Goal: Answer question/provide support: Share knowledge or assist other users

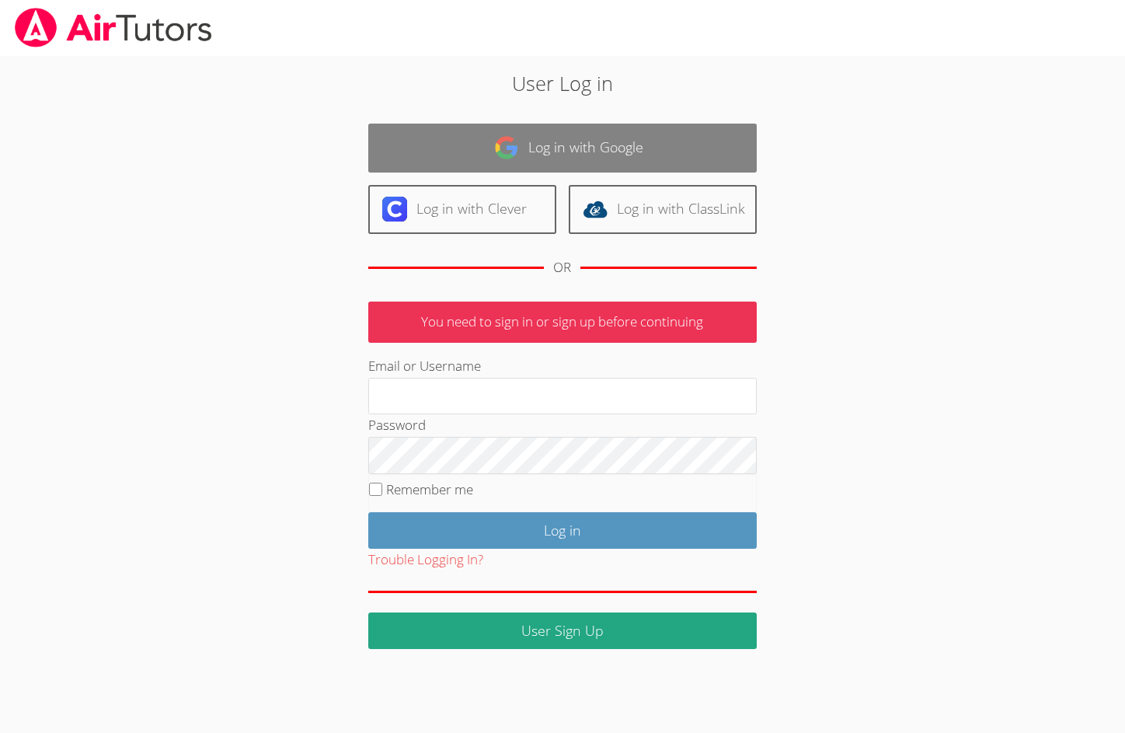
click at [545, 133] on link "Log in with Google" at bounding box center [562, 148] width 388 height 49
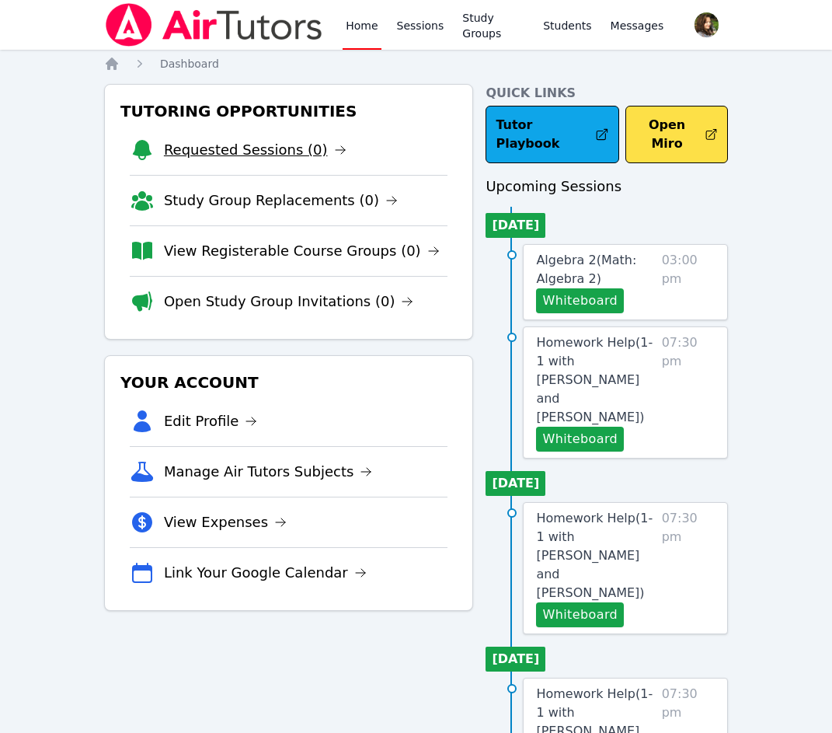
click at [245, 144] on link "Requested Sessions (0)" at bounding box center [255, 150] width 183 height 22
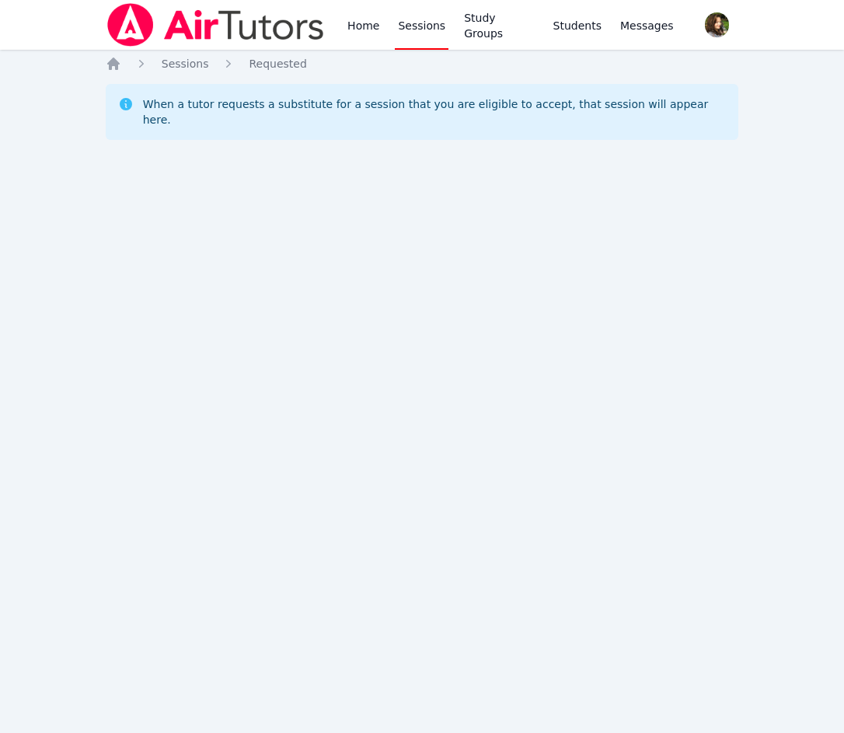
click at [262, 34] on img at bounding box center [216, 25] width 220 height 44
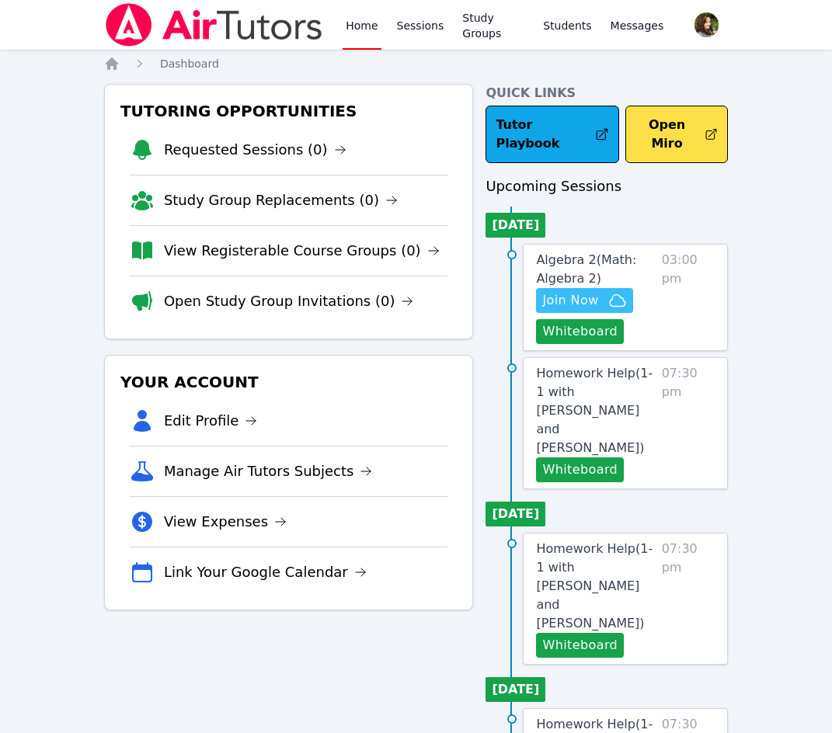
click at [583, 291] on span "Join Now" at bounding box center [570, 300] width 56 height 19
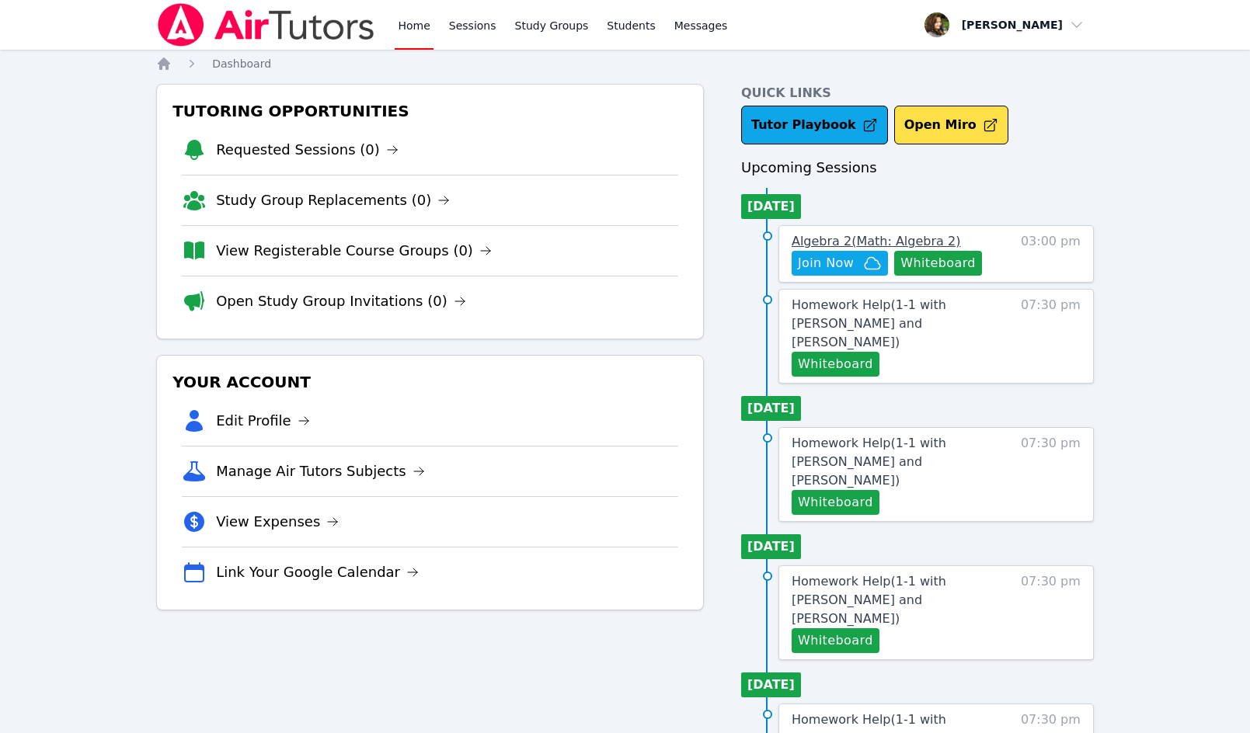
click at [843, 239] on span "Algebra 2 ( Math: Algebra 2 )" at bounding box center [876, 241] width 169 height 15
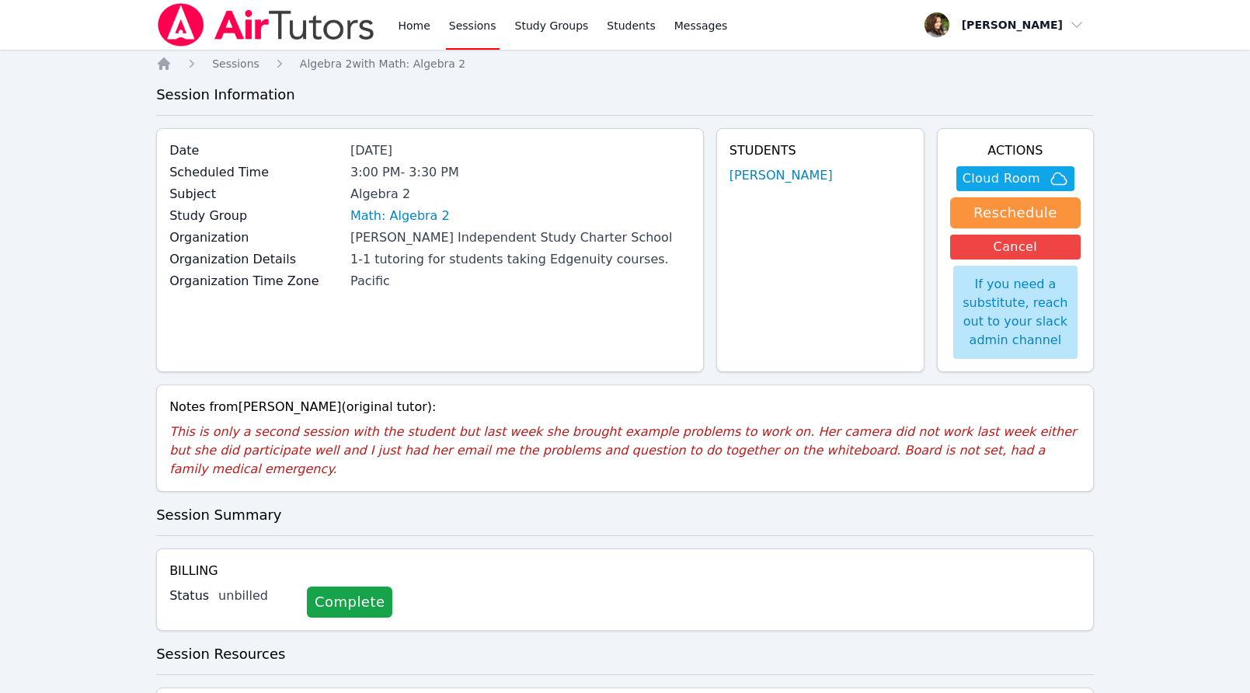
click at [620, 525] on div "Home Sessions Algebra 2 with Math: Algebra 2 Session Information Date Sep 2, 20…" at bounding box center [625, 435] width 938 height 758
click at [843, 171] on span "Cloud Room" at bounding box center [1002, 178] width 78 height 19
click at [688, 23] on span "Messages" at bounding box center [701, 26] width 54 height 16
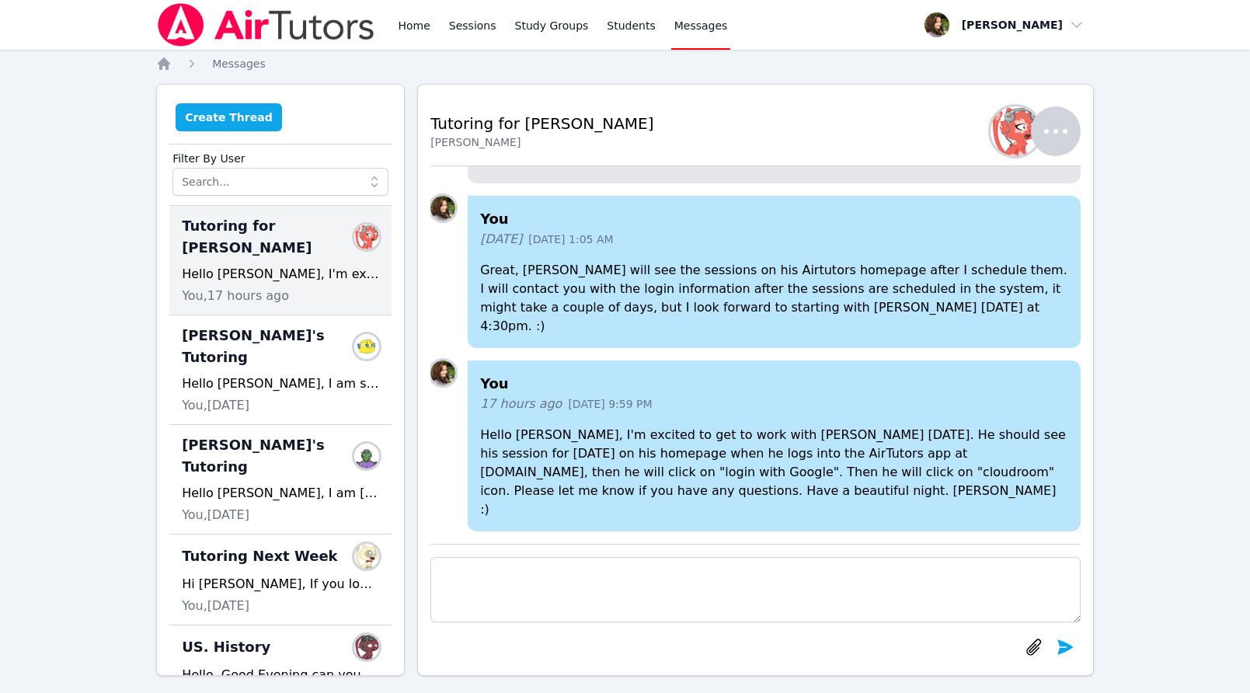
click at [224, 118] on button "Create Thread" at bounding box center [229, 117] width 106 height 28
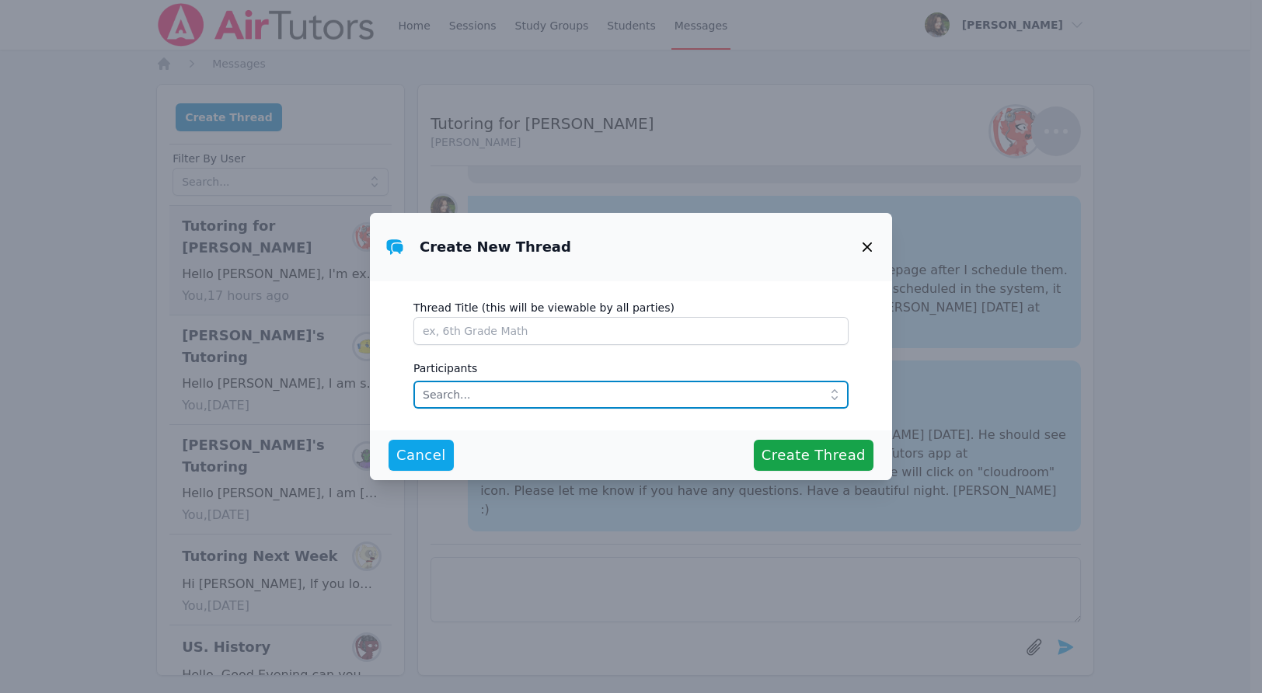
click at [479, 388] on input "text" at bounding box center [630, 395] width 435 height 28
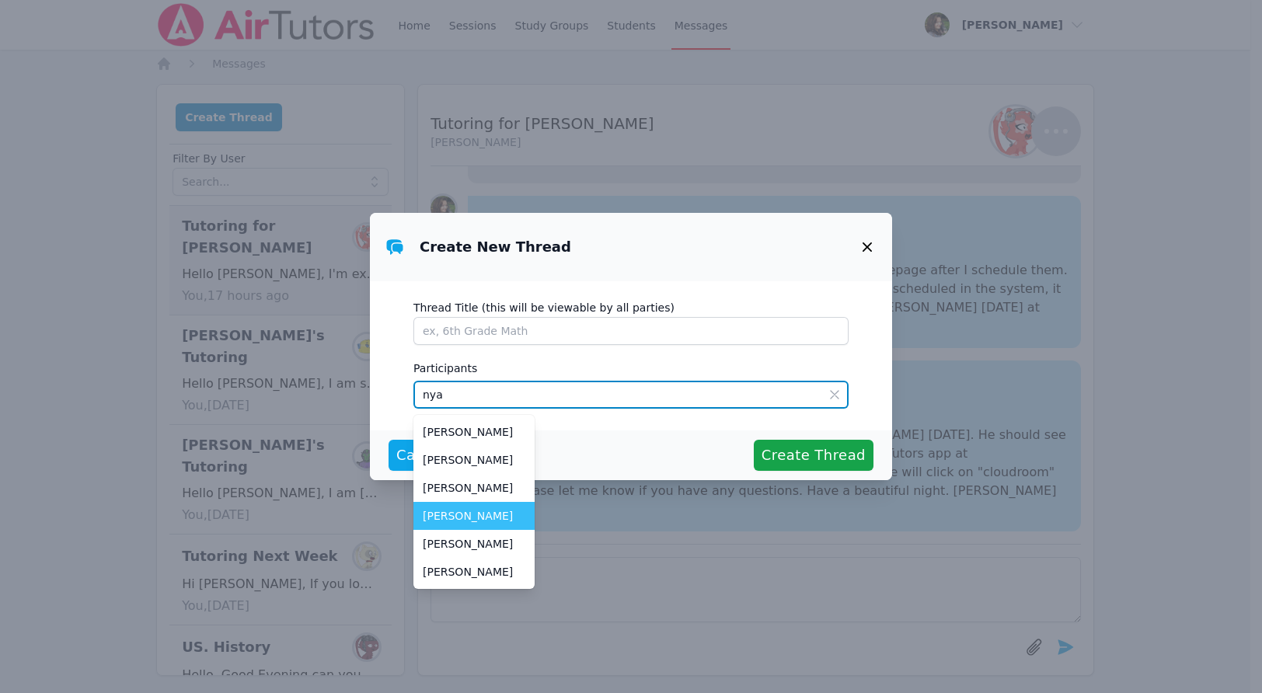
type input "nya"
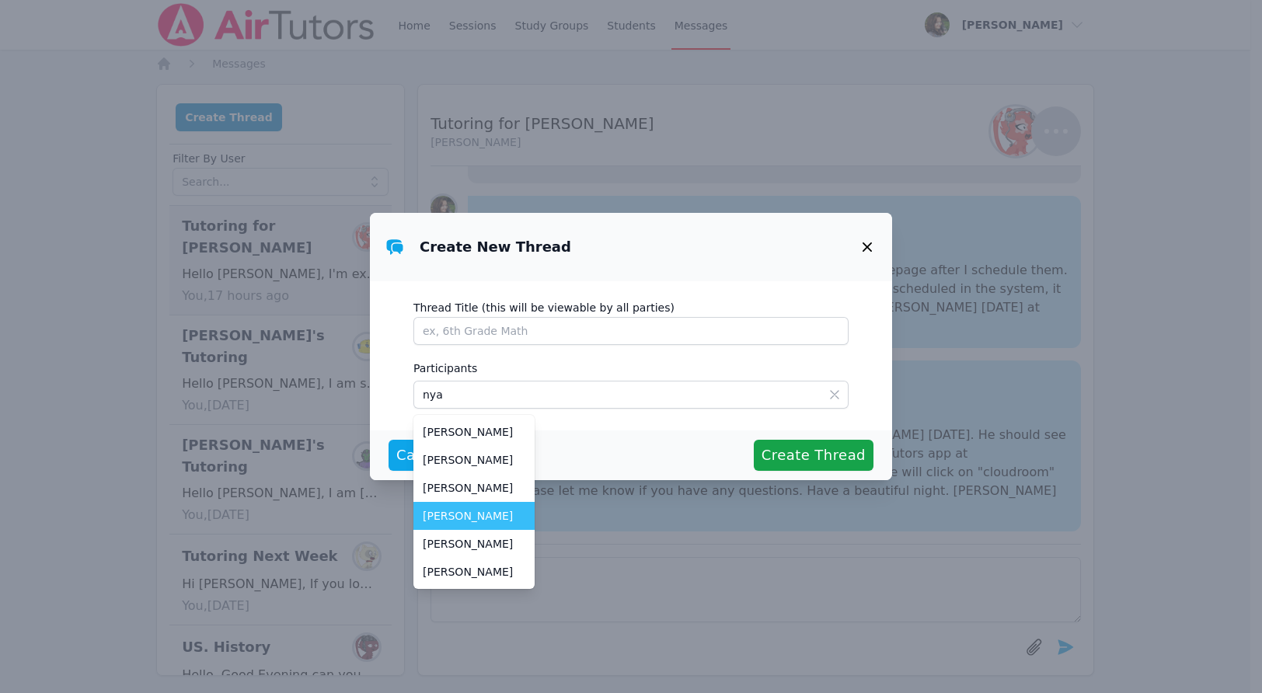
click at [496, 517] on span "[PERSON_NAME]" at bounding box center [474, 516] width 103 height 16
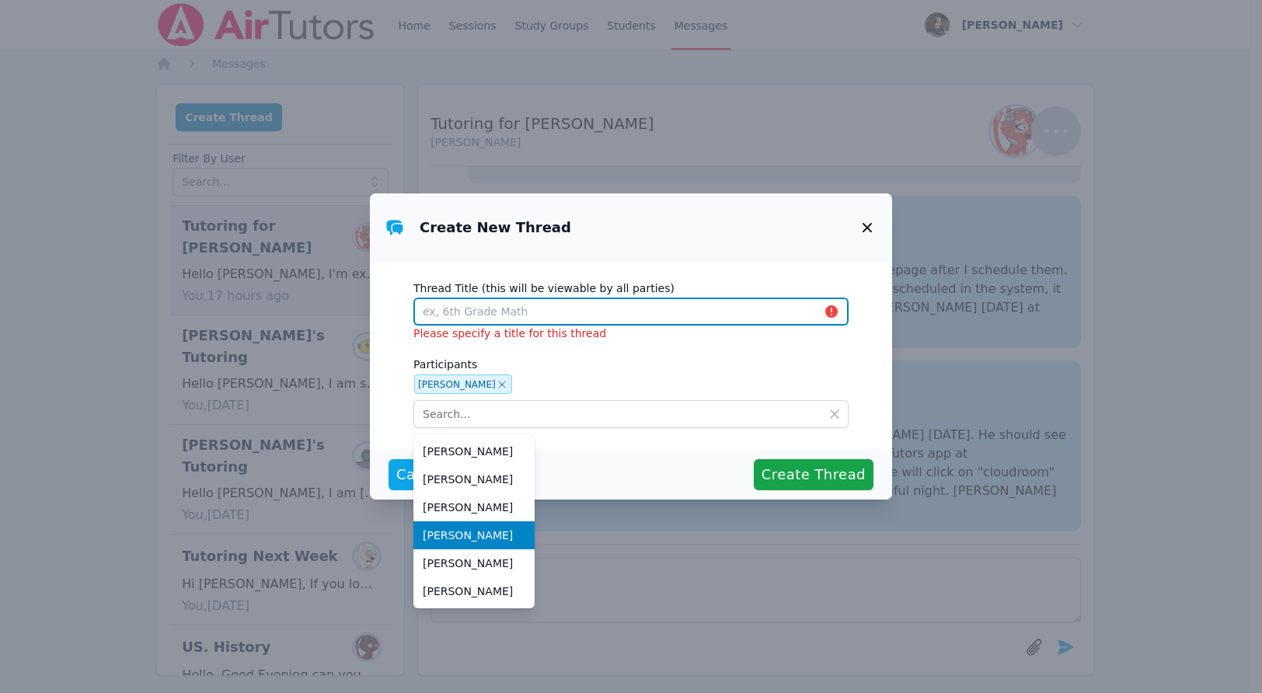
click at [483, 313] on input "Thread Title (this will be viewable by all parties)" at bounding box center [630, 312] width 435 height 28
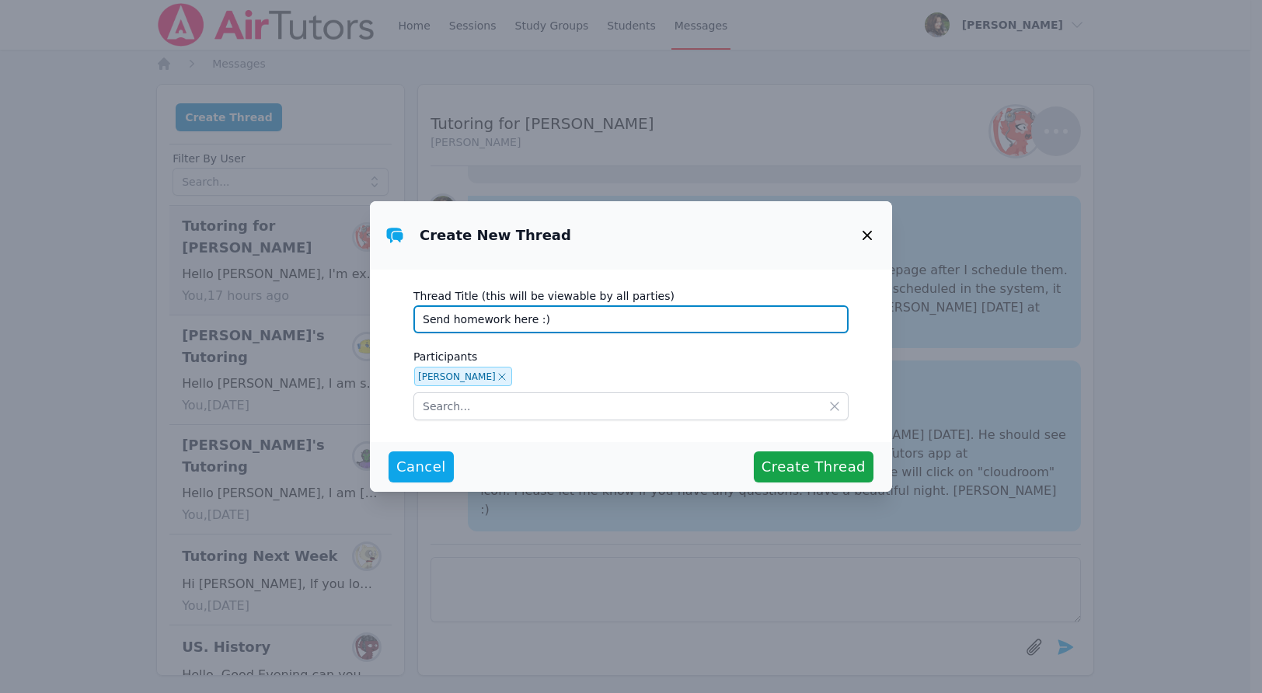
type input "Send homework here :)"
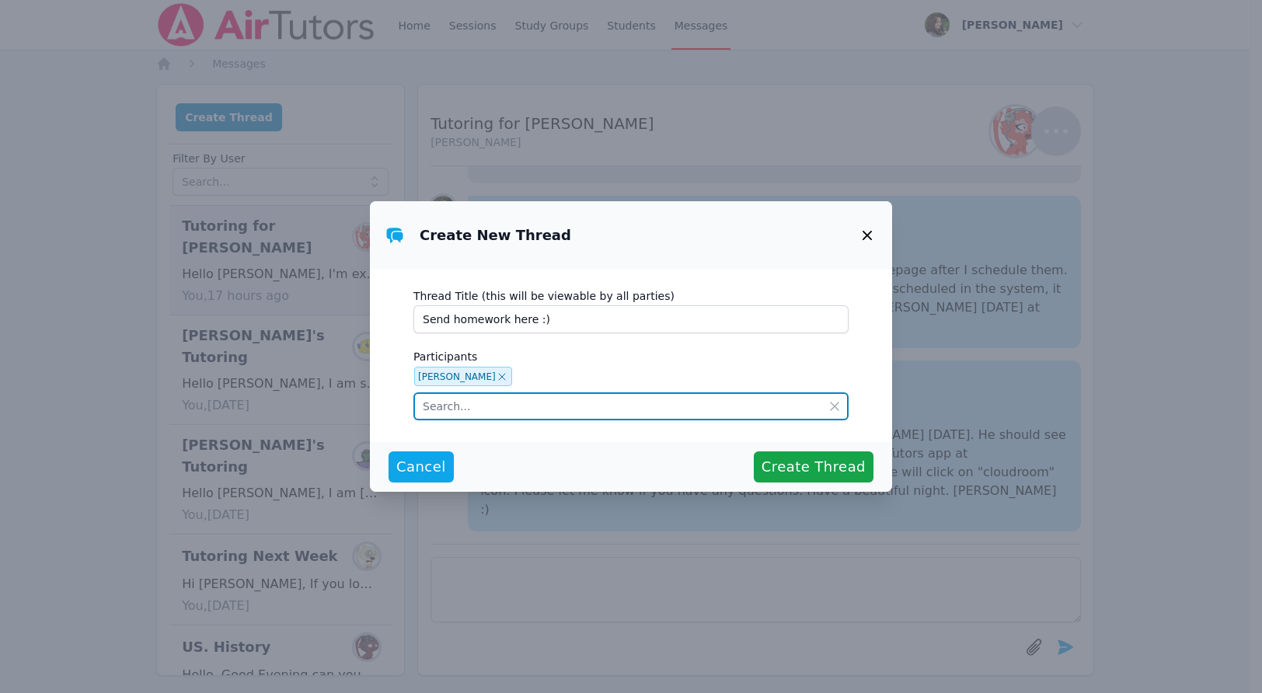
click at [483, 403] on input "text" at bounding box center [630, 406] width 435 height 28
type input "nya"
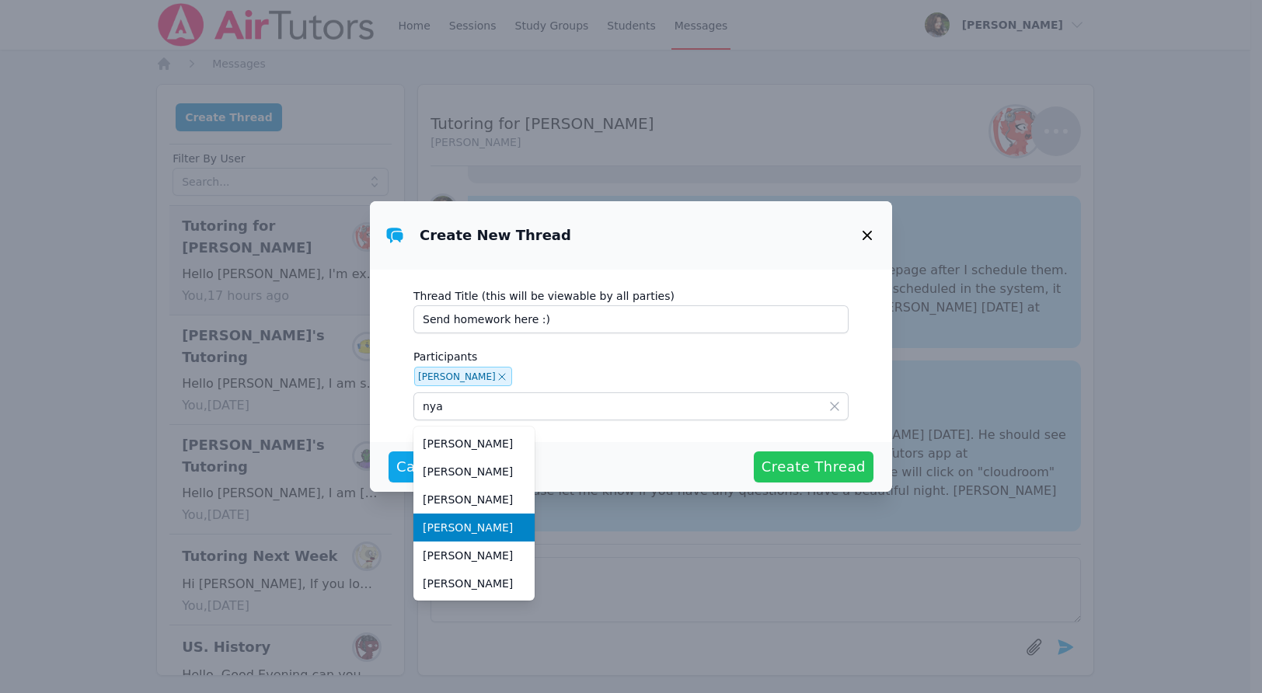
click at [838, 458] on span "Create Thread" at bounding box center [813, 467] width 104 height 22
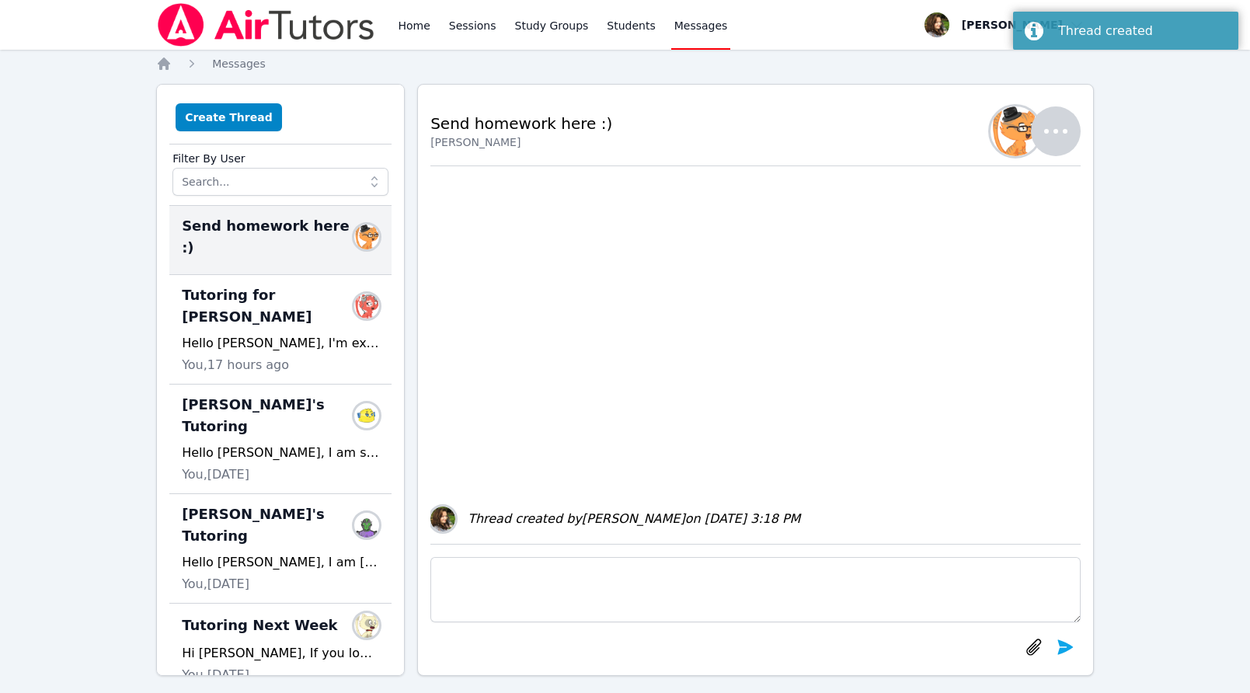
click at [536, 574] on textarea at bounding box center [755, 589] width 650 height 65
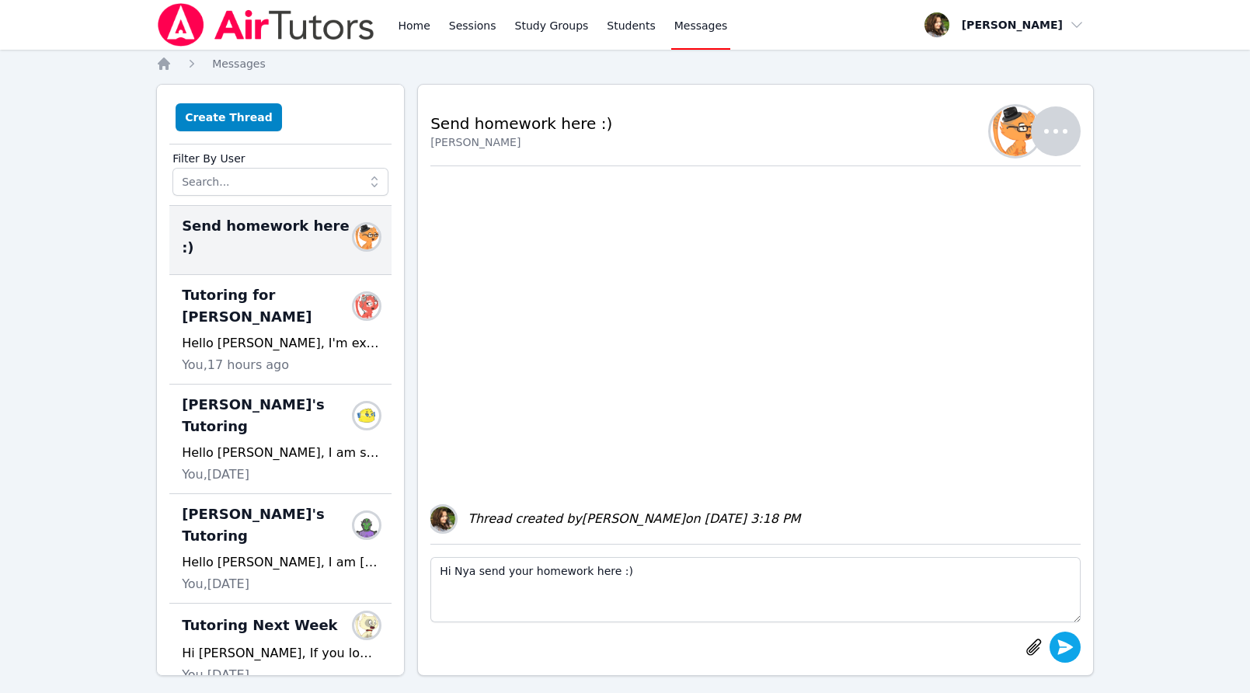
type textarea "Hi Nya send your homework here :)"
click at [843, 639] on icon "submit" at bounding box center [1065, 647] width 19 height 19
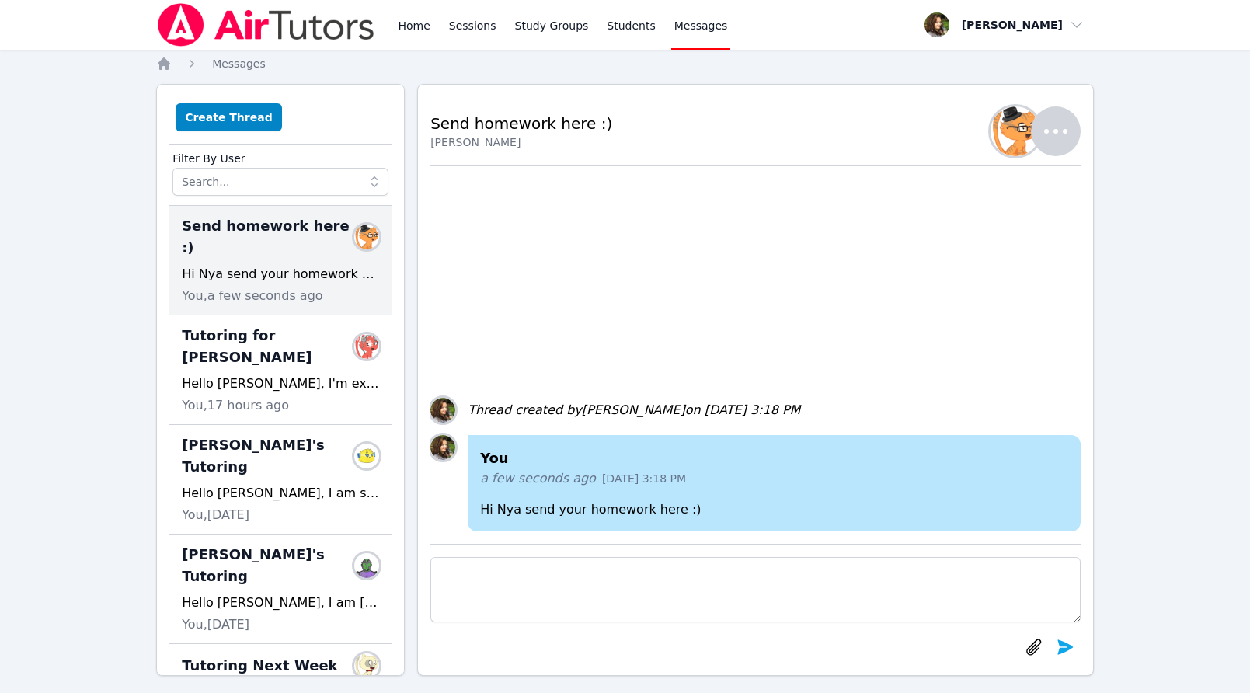
click at [30, 11] on nav "Home Sessions Study Groups Students Messages Open user menu Diana Carle Open ma…" at bounding box center [625, 25] width 1250 height 50
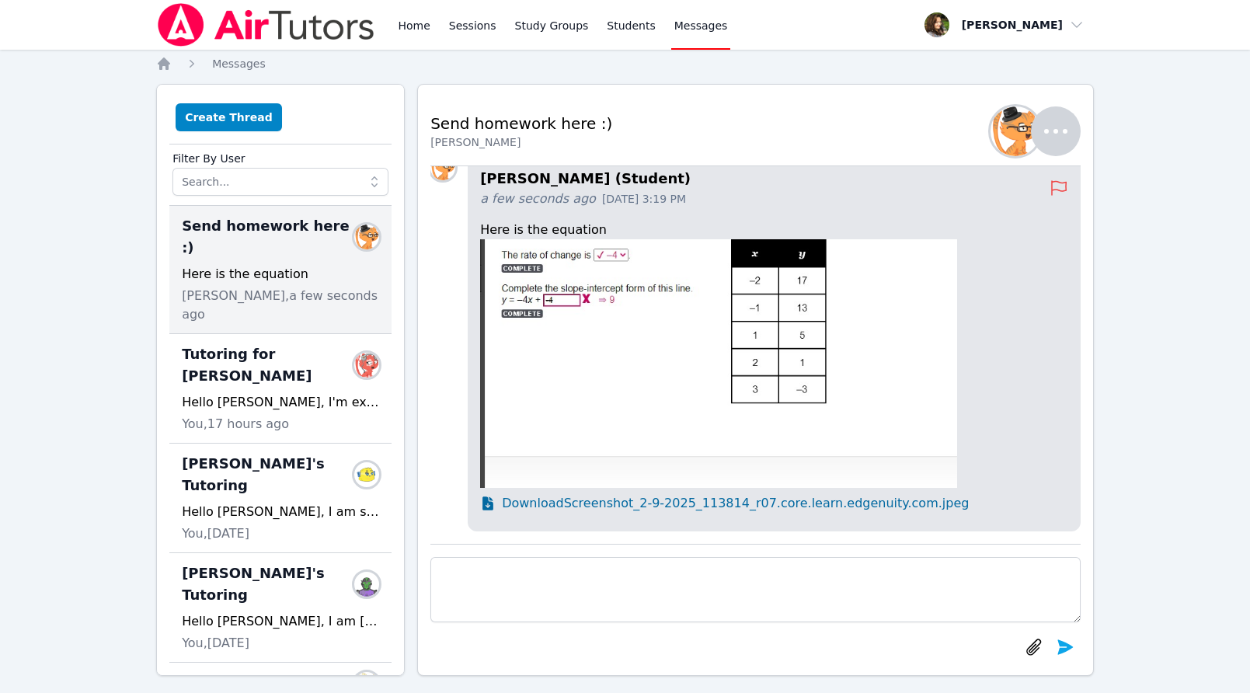
click at [627, 307] on img at bounding box center [718, 363] width 477 height 249
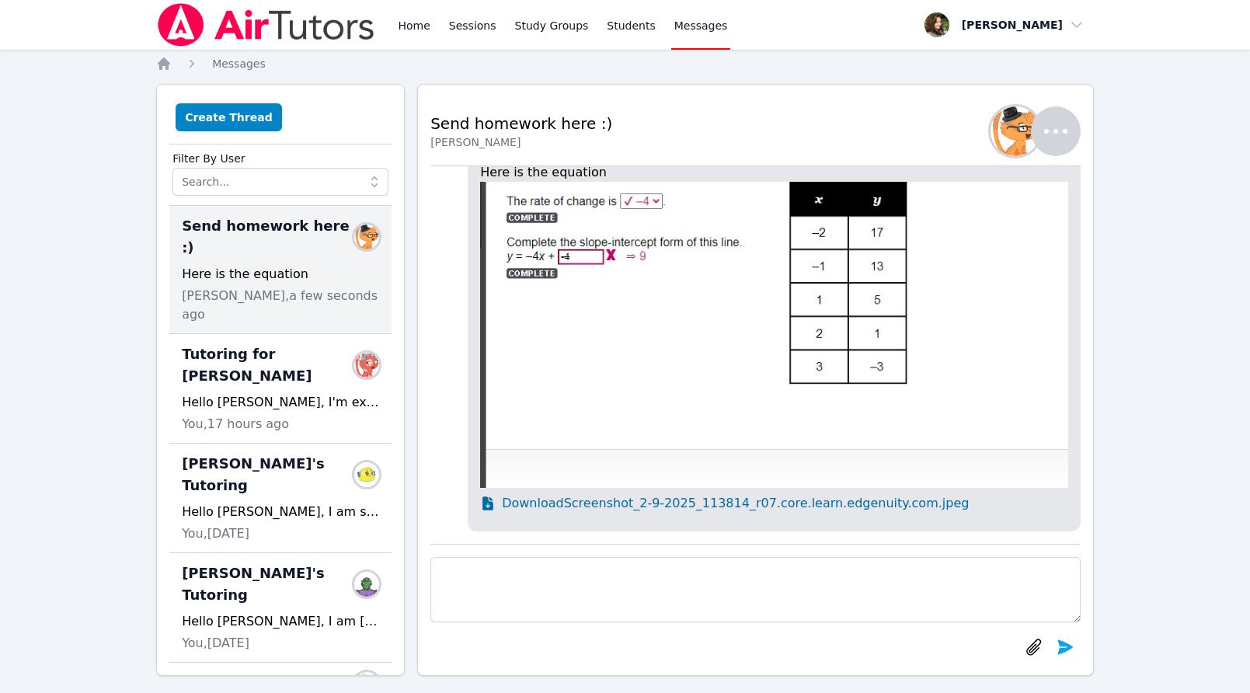
click at [772, 364] on img at bounding box center [774, 335] width 588 height 306
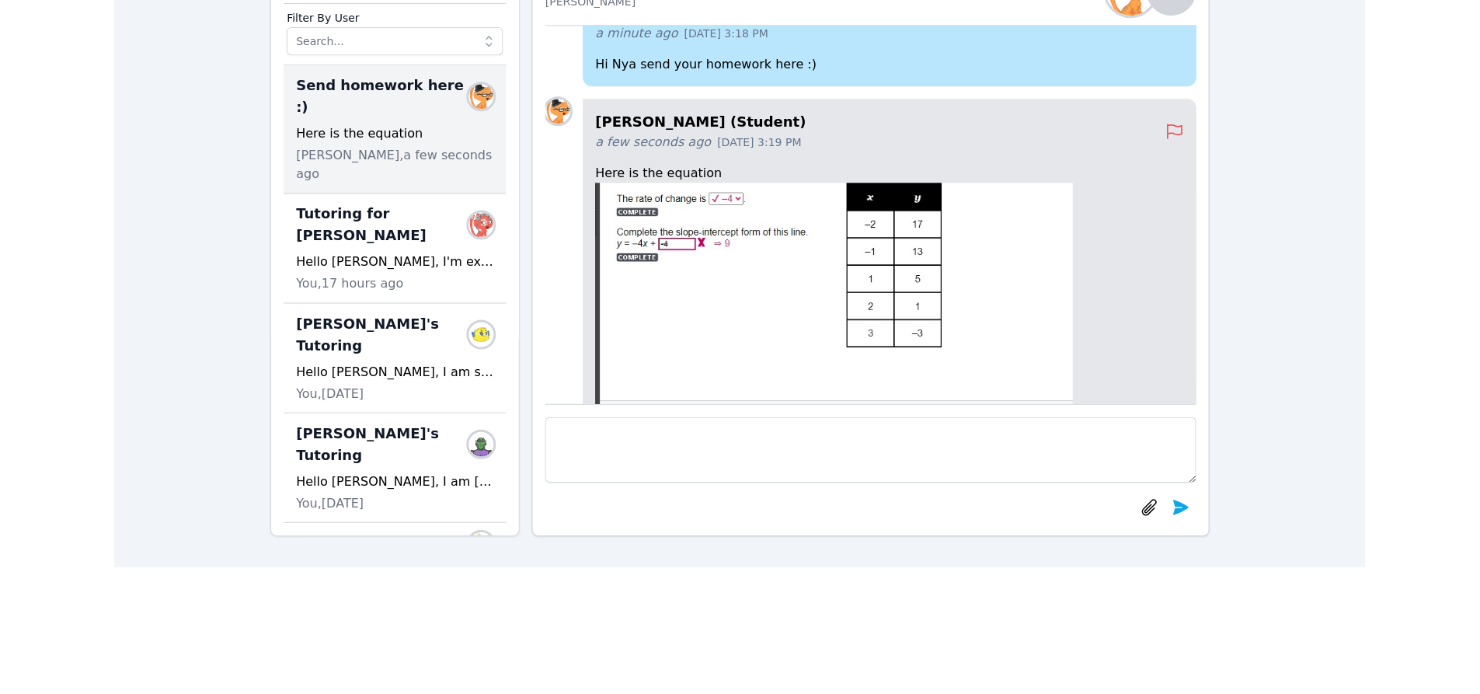
scroll to position [1, 0]
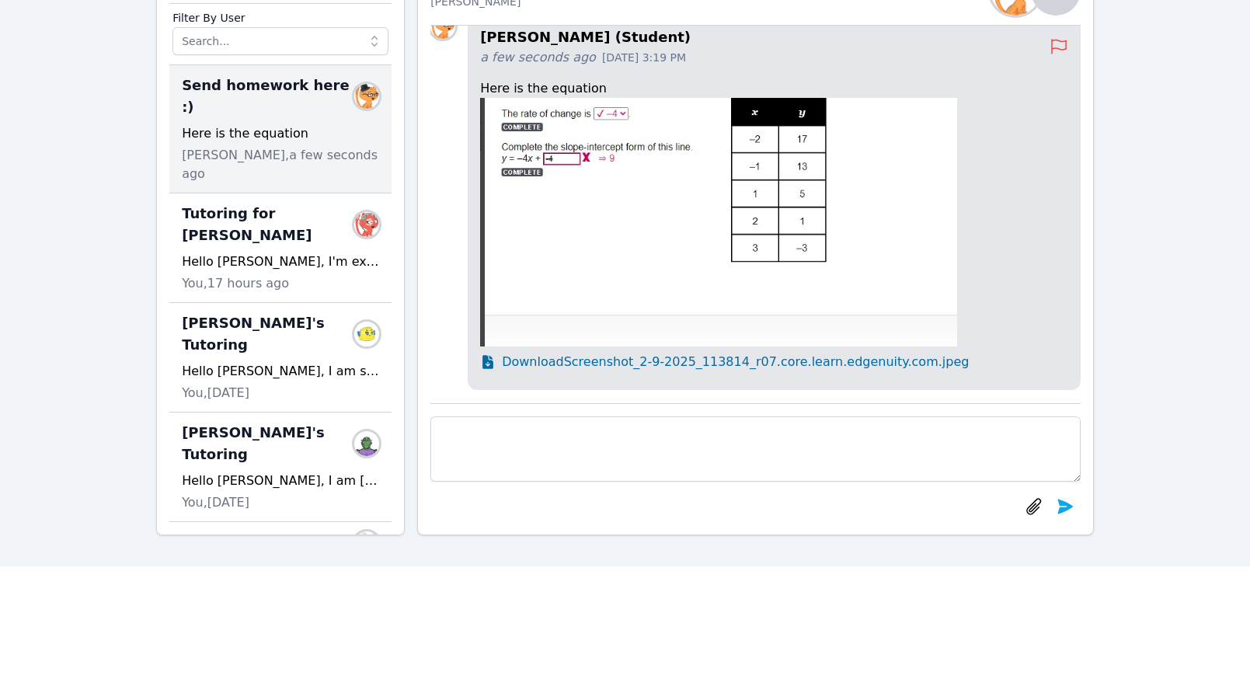
click at [590, 364] on span "Download Screenshot_2-9-2025_113814_r07.core.learn.edgenuity.com.jpeg" at bounding box center [735, 362] width 467 height 19
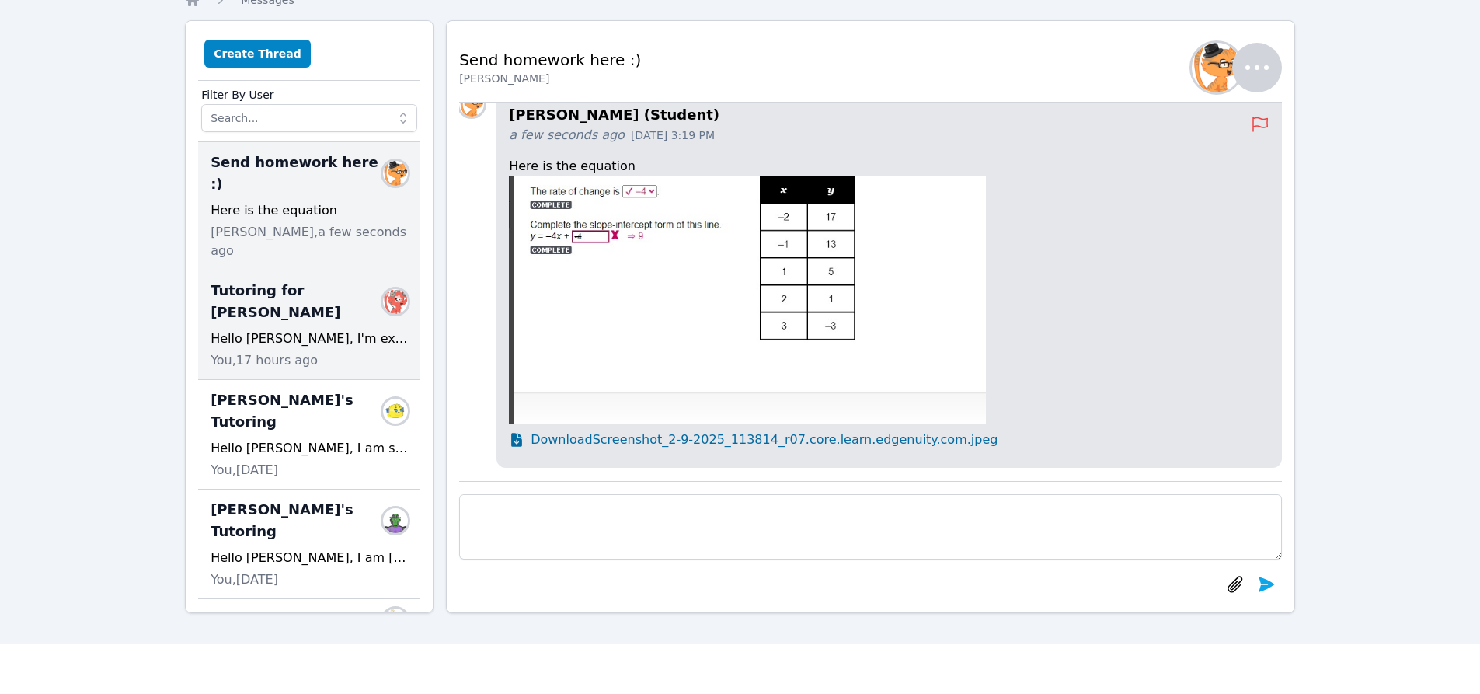
scroll to position [0, 0]
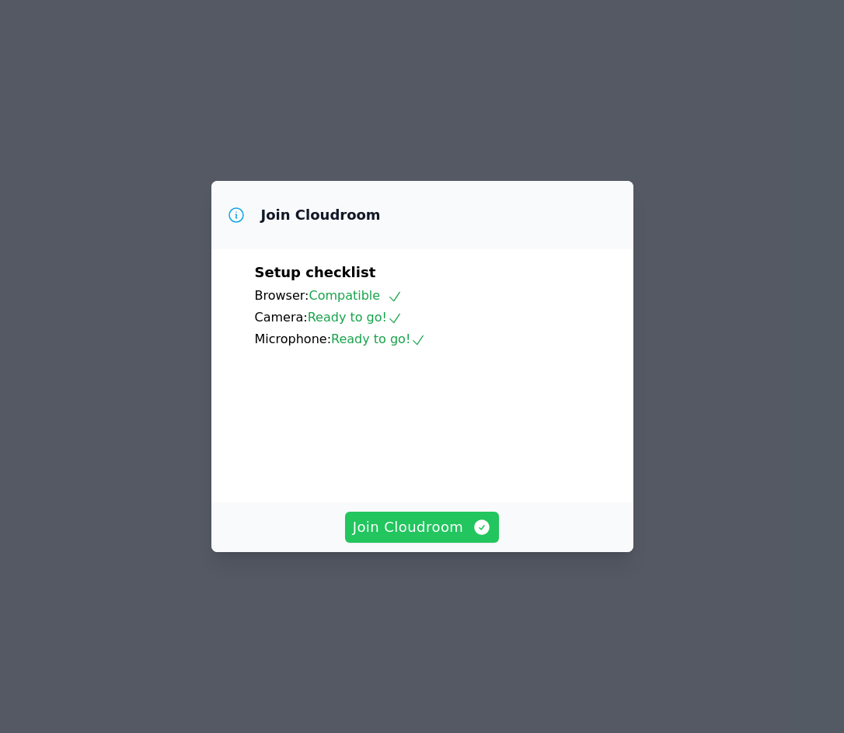
click at [435, 538] on span "Join Cloudroom" at bounding box center [422, 528] width 139 height 22
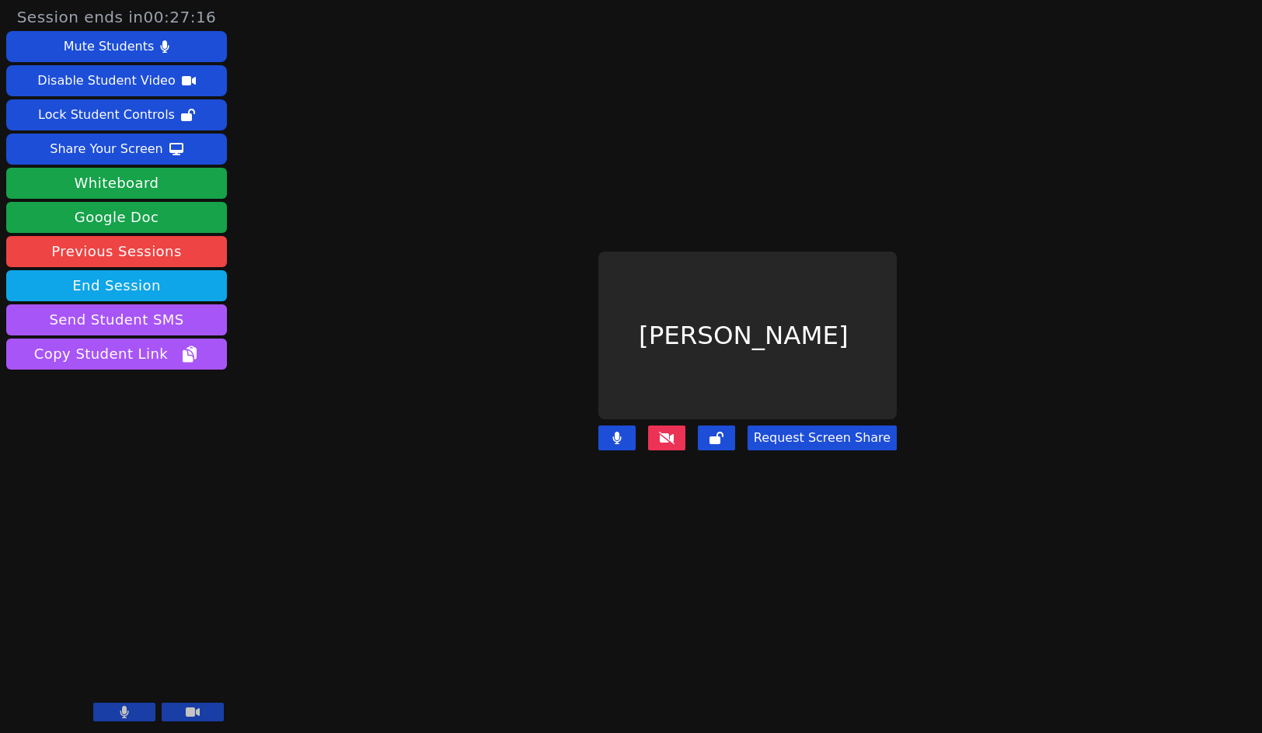
click at [662, 432] on icon at bounding box center [667, 438] width 16 height 12
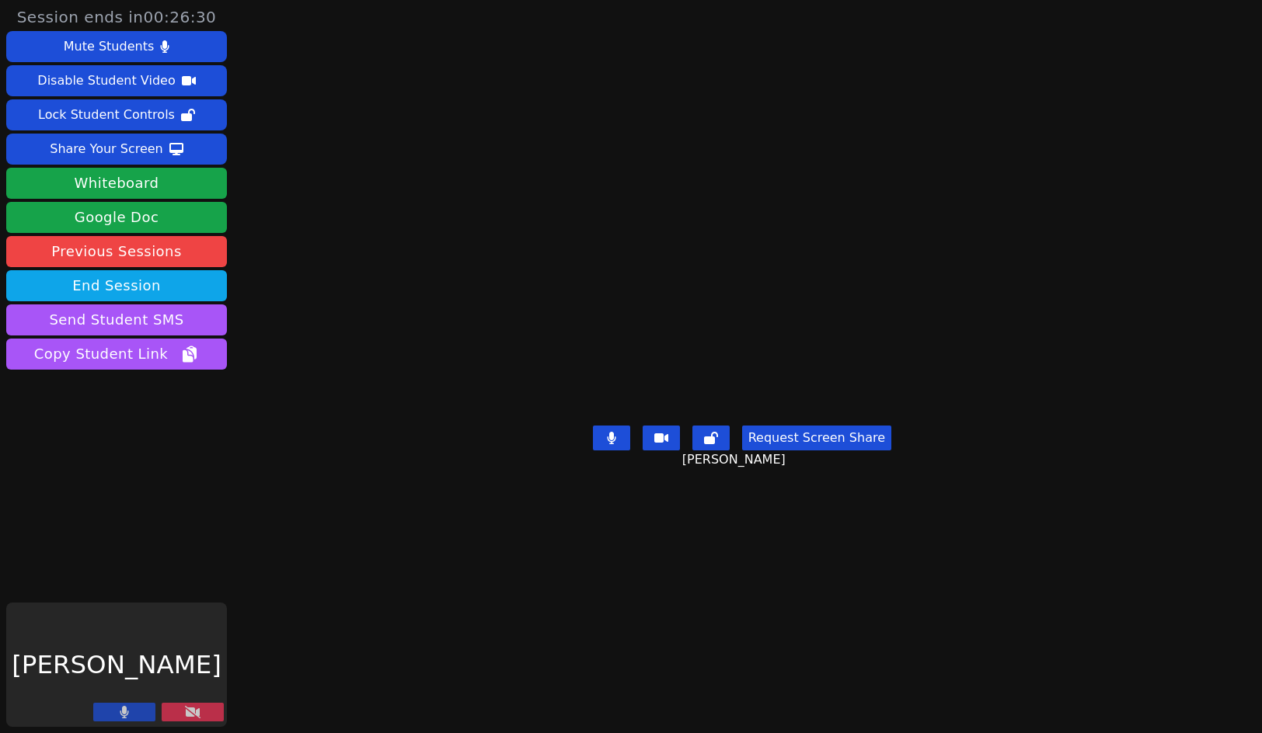
click at [195, 709] on icon at bounding box center [193, 712] width 16 height 12
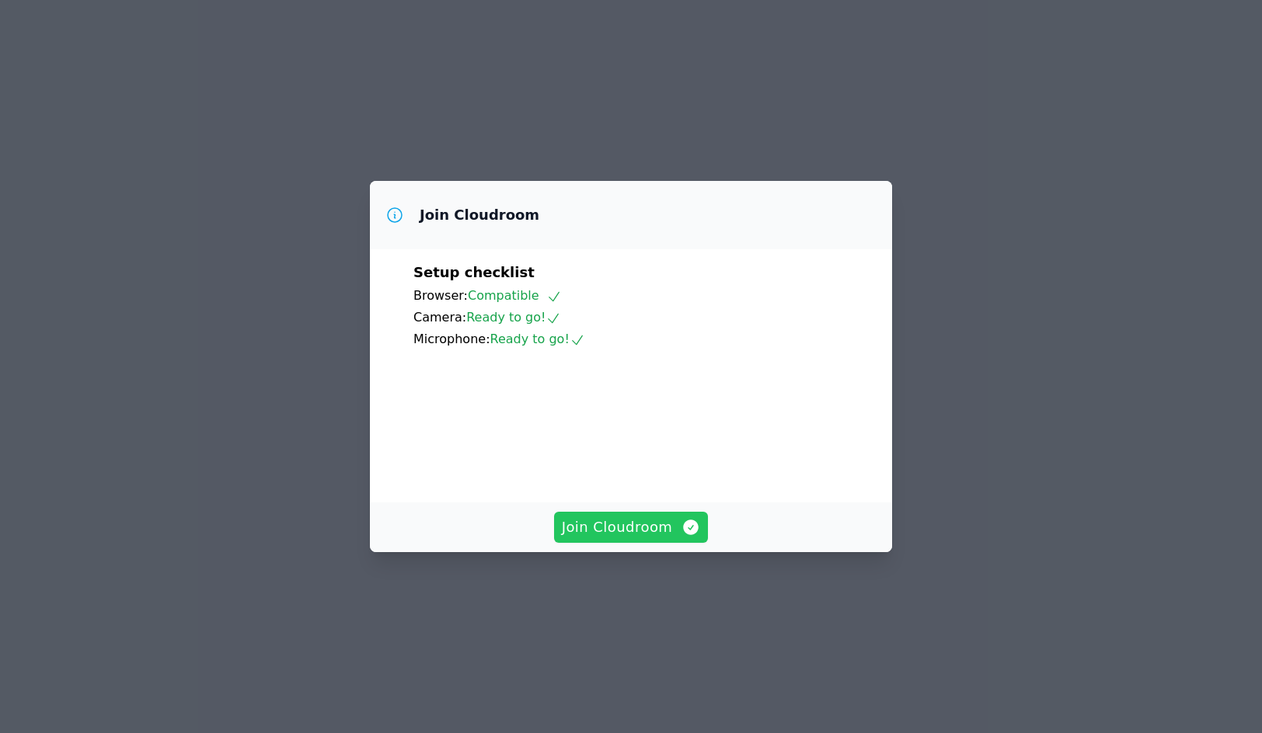
click at [607, 538] on span "Join Cloudroom" at bounding box center [631, 528] width 139 height 22
click at [570, 333] on icon at bounding box center [577, 341] width 16 height 16
click at [550, 311] on icon at bounding box center [553, 319] width 16 height 16
click at [628, 538] on span "Join Cloudroom" at bounding box center [631, 528] width 139 height 22
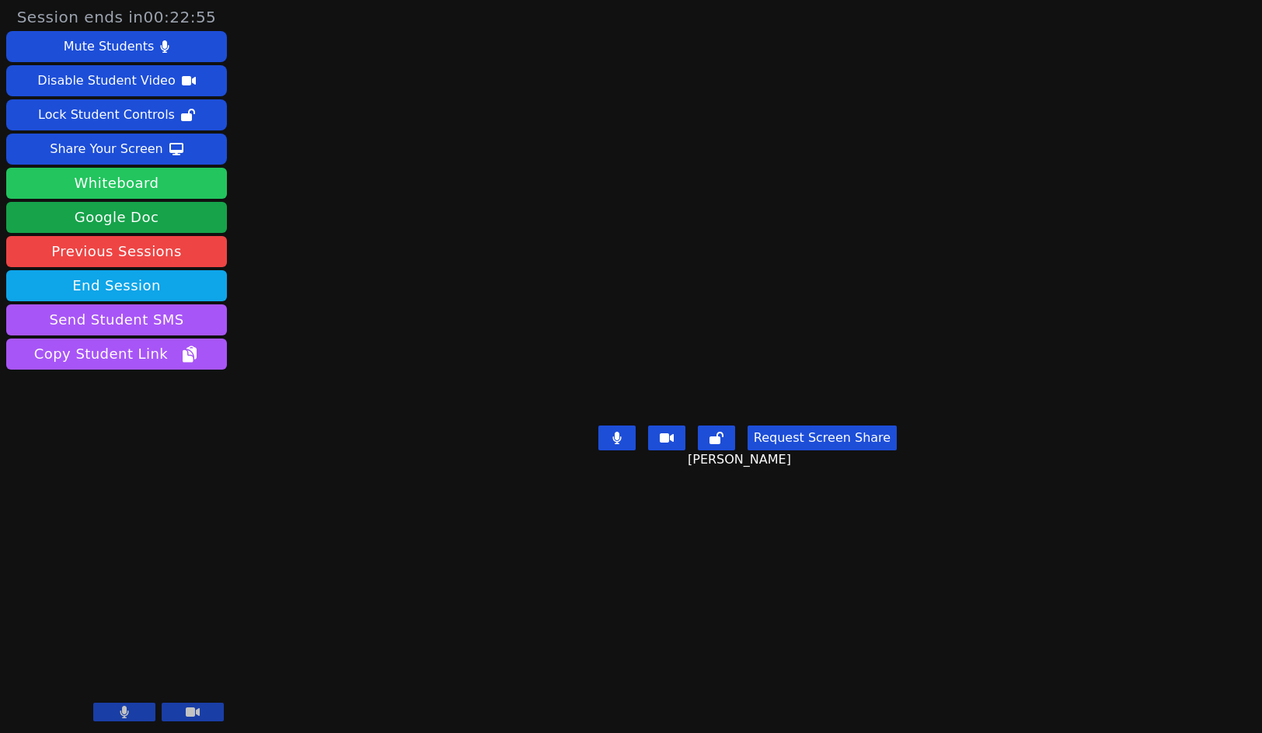
click at [145, 190] on button "Whiteboard" at bounding box center [116, 183] width 221 height 31
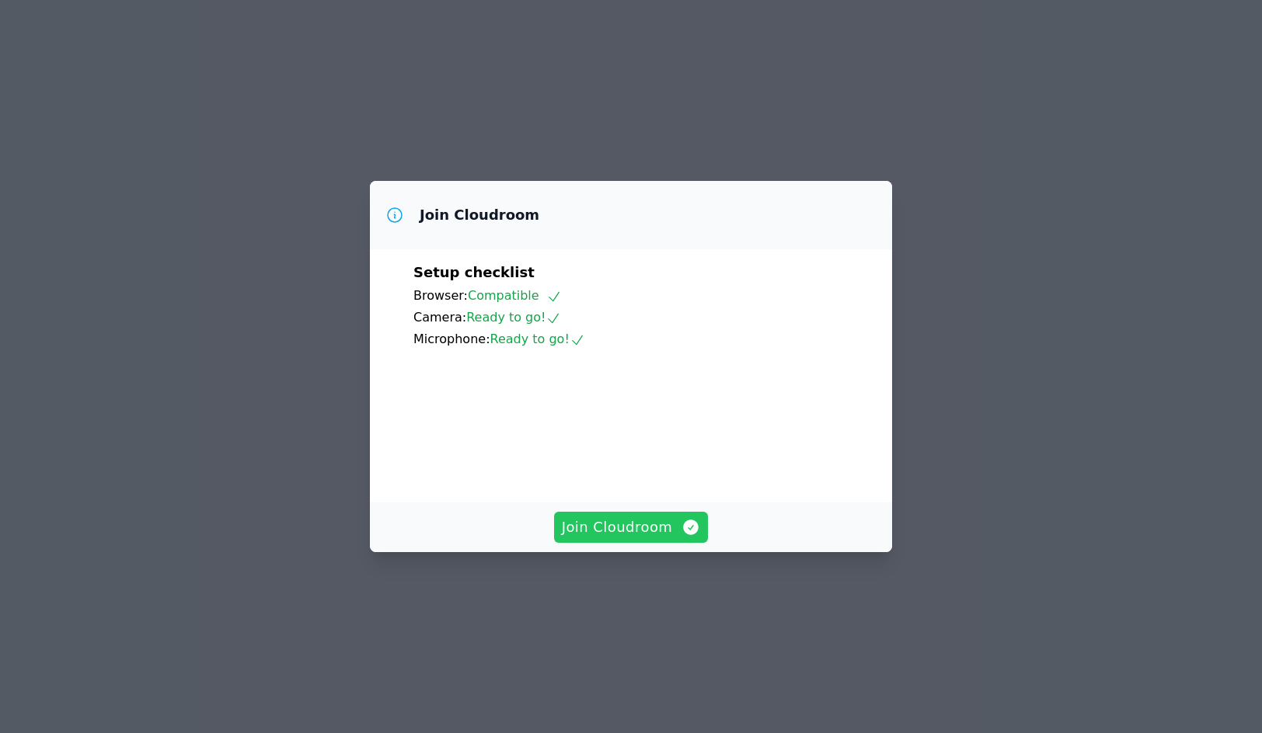
click at [677, 538] on span "Join Cloudroom" at bounding box center [631, 528] width 139 height 22
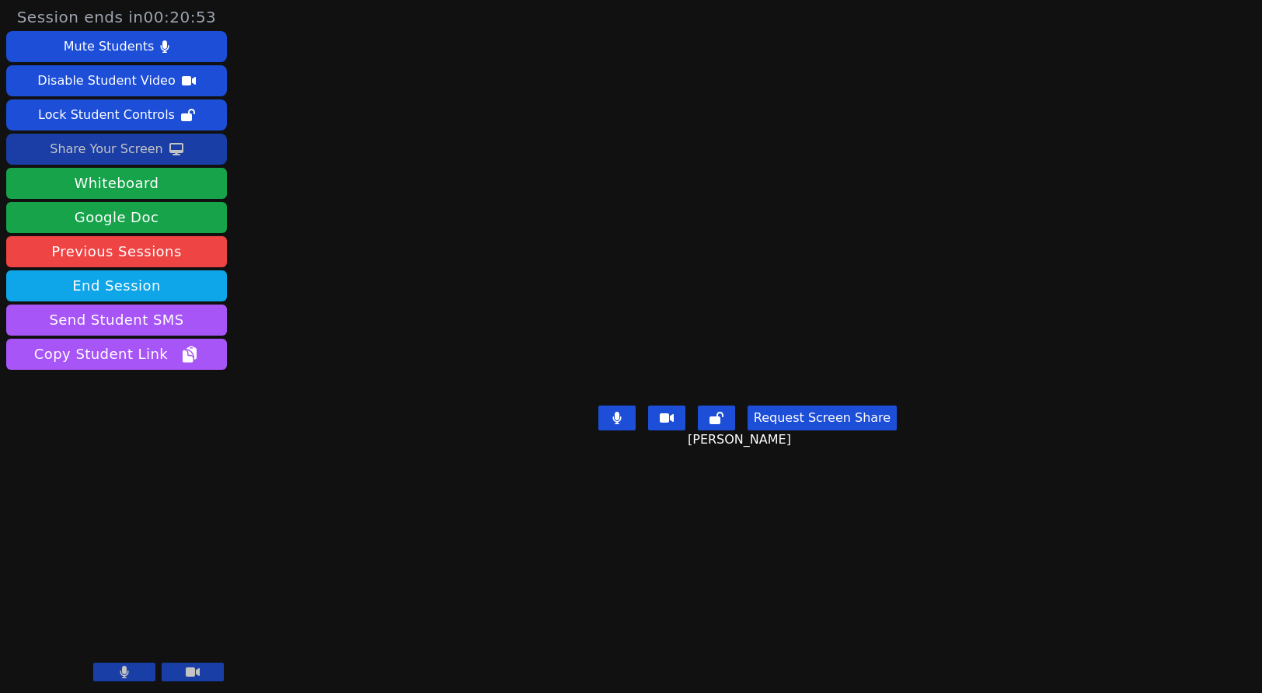
click at [122, 149] on div "Share Your Screen" at bounding box center [106, 149] width 113 height 25
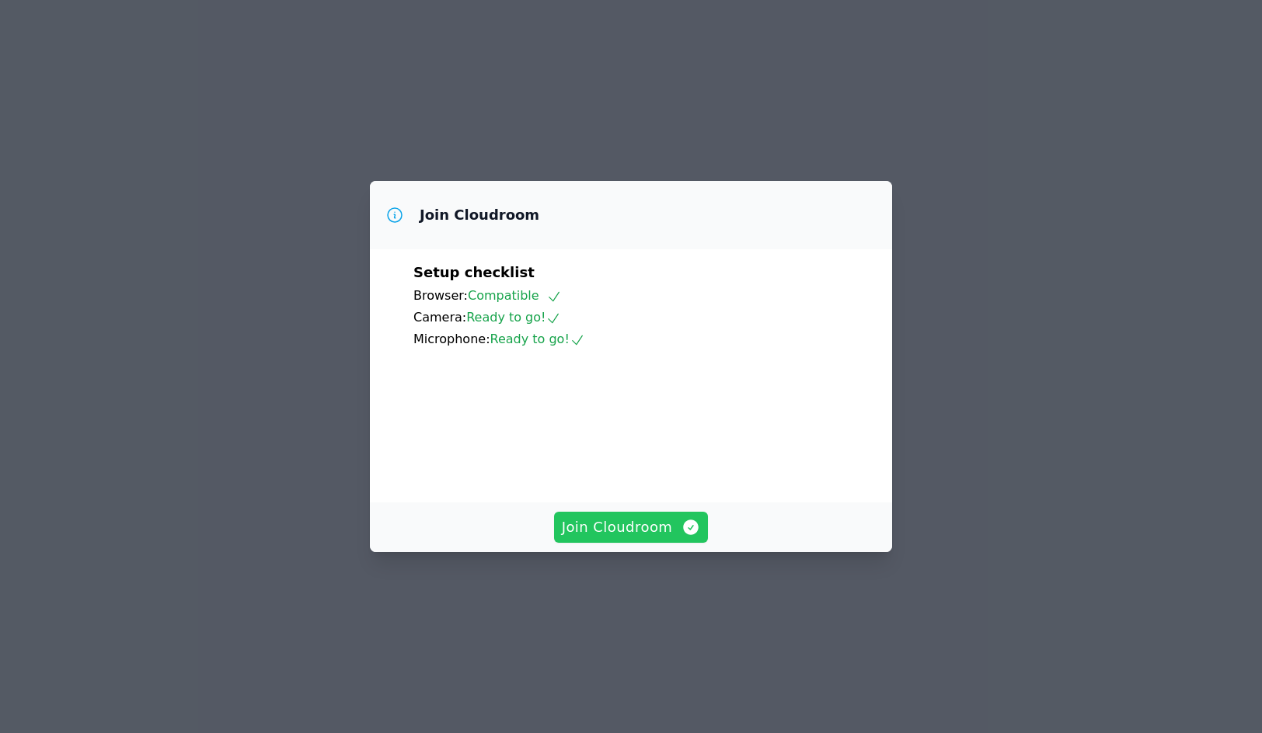
click at [642, 538] on span "Join Cloudroom" at bounding box center [631, 528] width 139 height 22
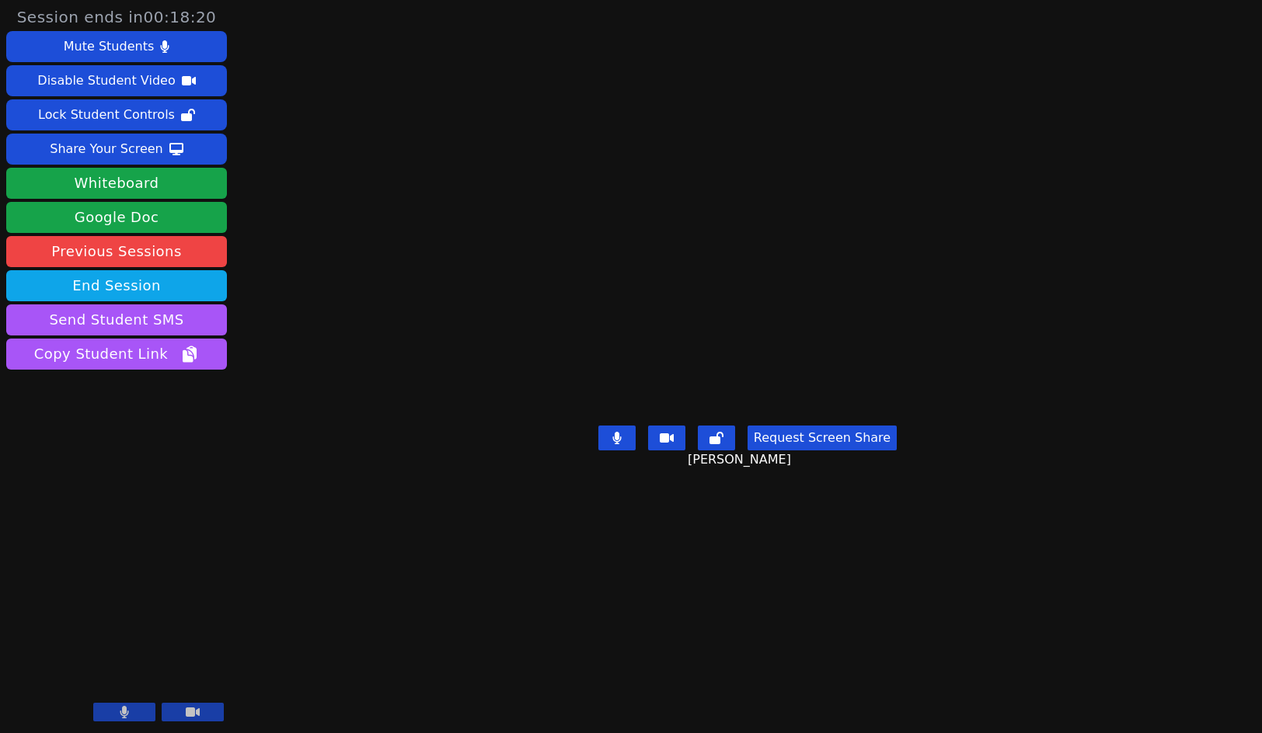
click at [616, 647] on main "[PERSON_NAME] Request Screen Share [PERSON_NAME]" at bounding box center [747, 366] width 542 height 733
click at [274, 252] on div "Session ends in 00:18:19 Mute Students Disable Student Video Lock Student Contr…" at bounding box center [631, 366] width 1262 height 733
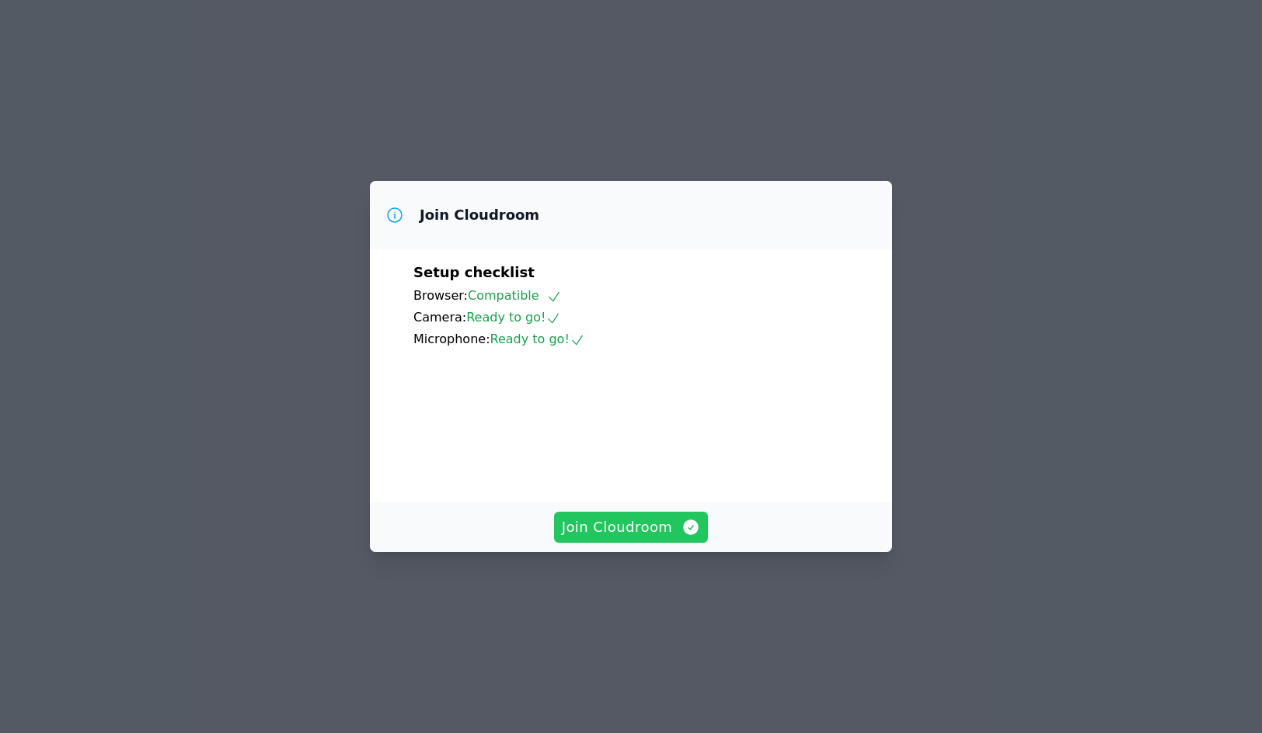
click at [604, 538] on span "Join Cloudroom" at bounding box center [631, 528] width 139 height 22
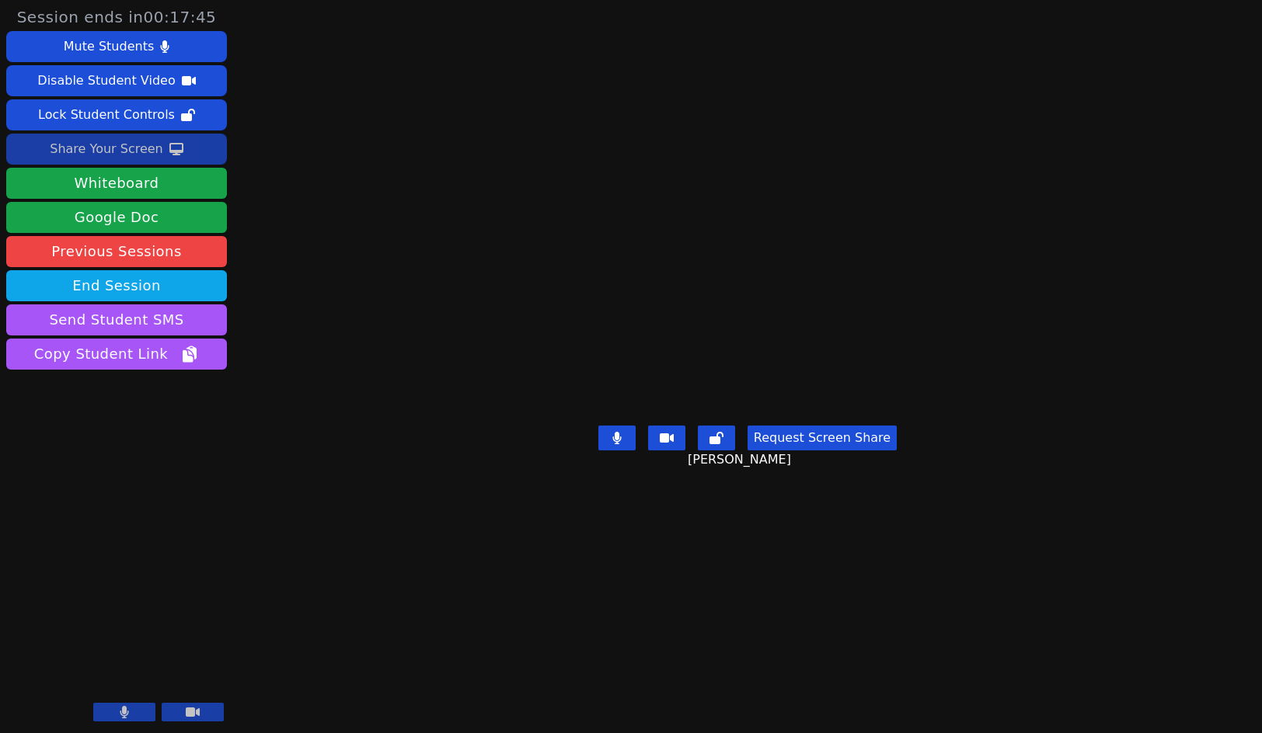
click at [53, 151] on button "Share Your Screen" at bounding box center [116, 149] width 221 height 31
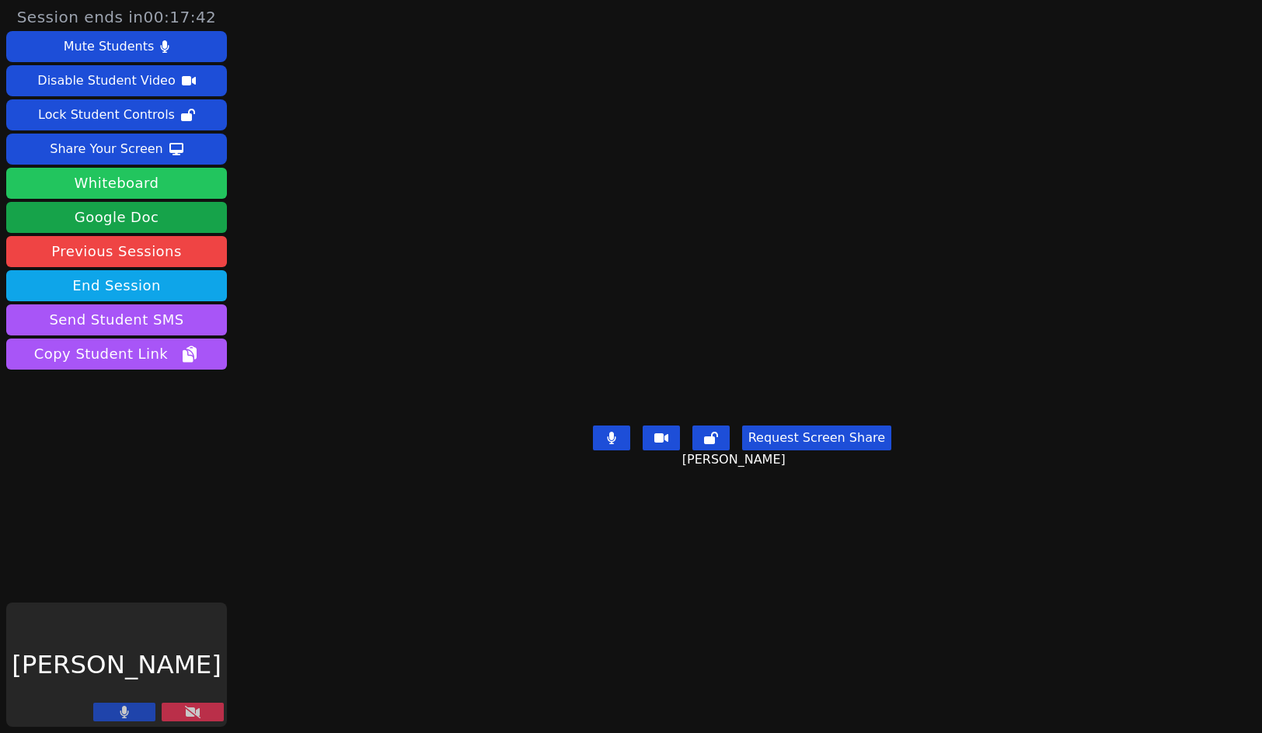
click at [138, 188] on button "Whiteboard" at bounding box center [116, 183] width 221 height 31
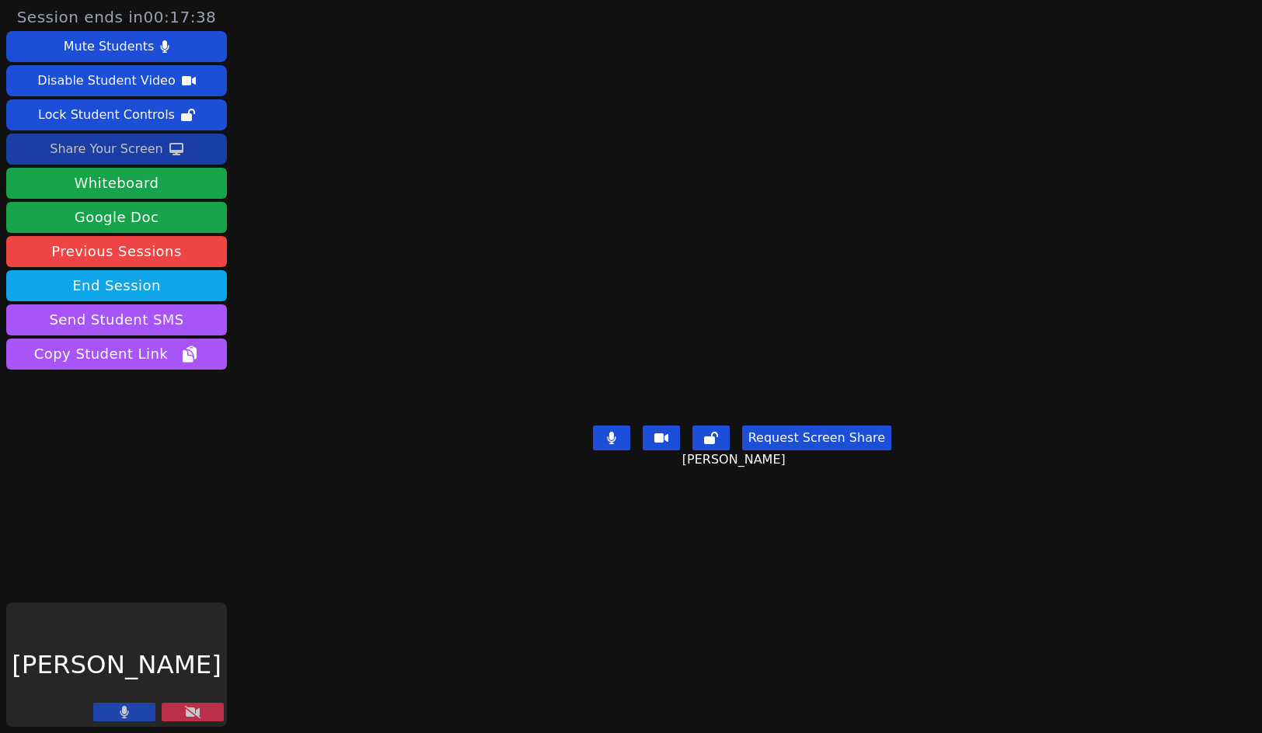
click at [112, 152] on div "Share Your Screen" at bounding box center [106, 149] width 113 height 25
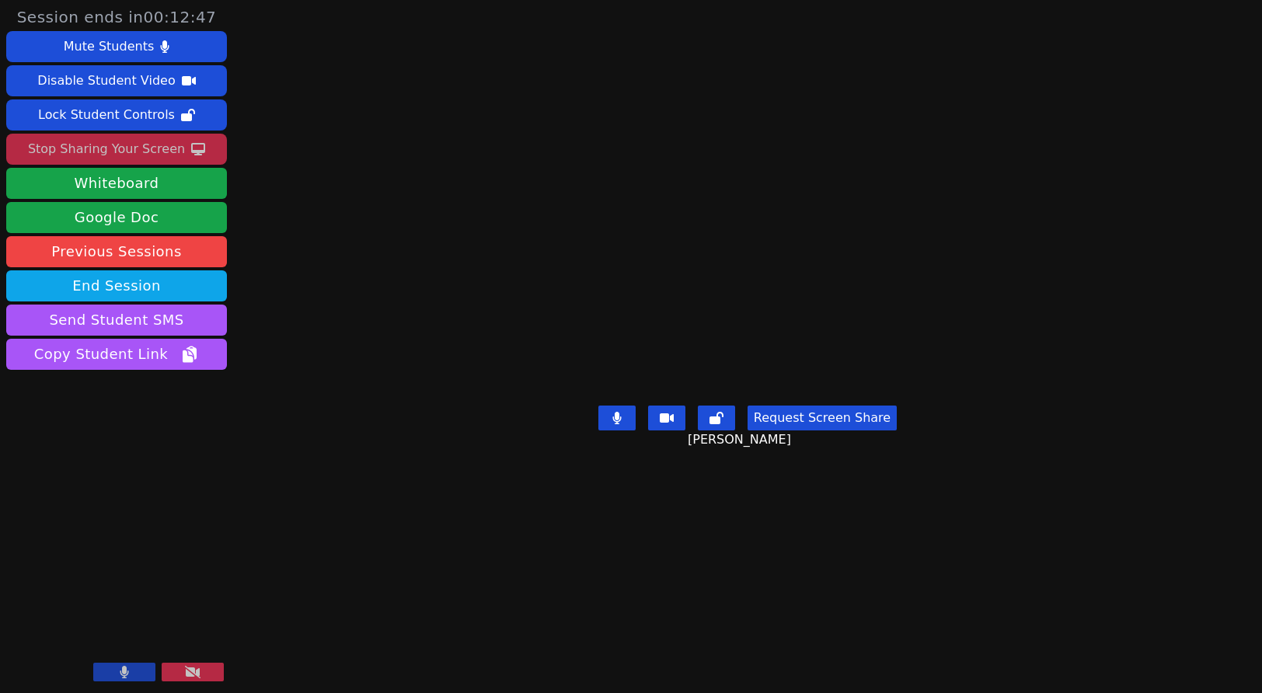
click at [271, 145] on div "Session ends in 00:12:47 Mute Students Disable Student Video Lock Student Contr…" at bounding box center [631, 346] width 1262 height 693
click at [33, 149] on button "Stop Sharing Your Screen" at bounding box center [116, 149] width 221 height 31
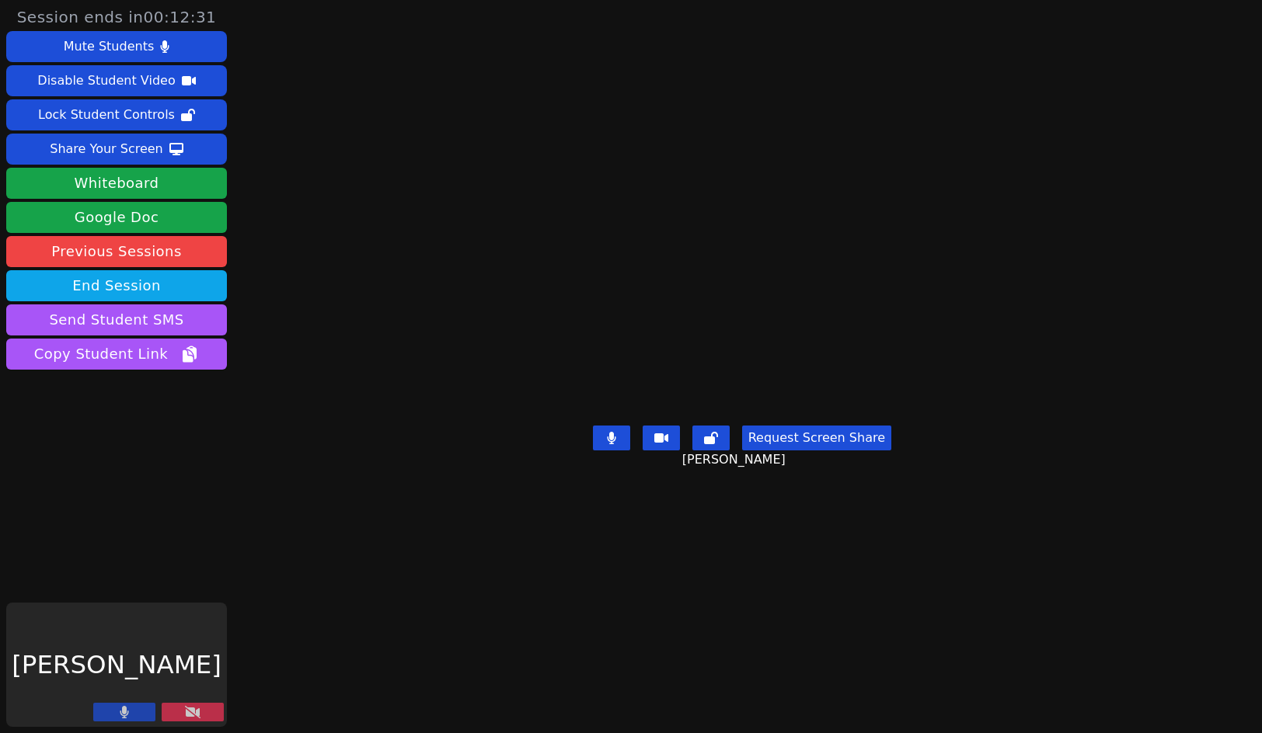
click at [182, 692] on button at bounding box center [193, 712] width 62 height 19
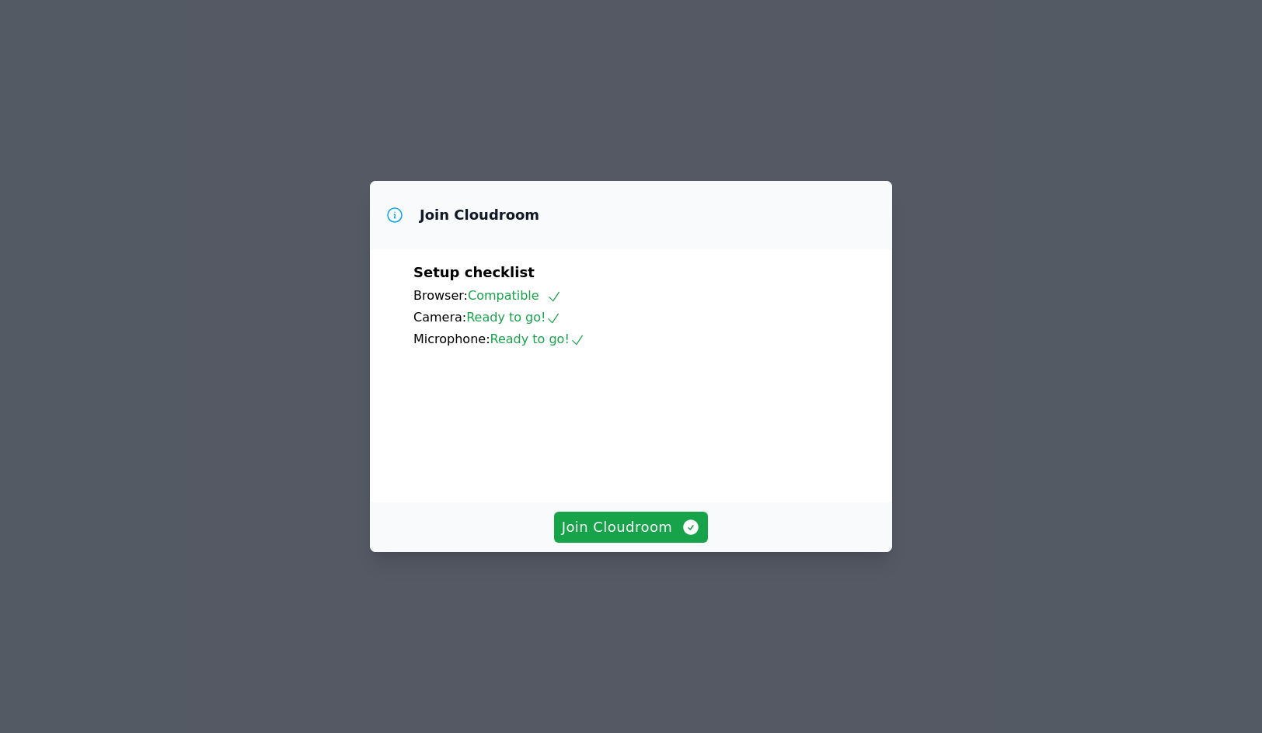
click at [395, 208] on icon at bounding box center [395, 215] width 14 height 14
click at [660, 538] on span "Join Cloudroom" at bounding box center [631, 528] width 139 height 22
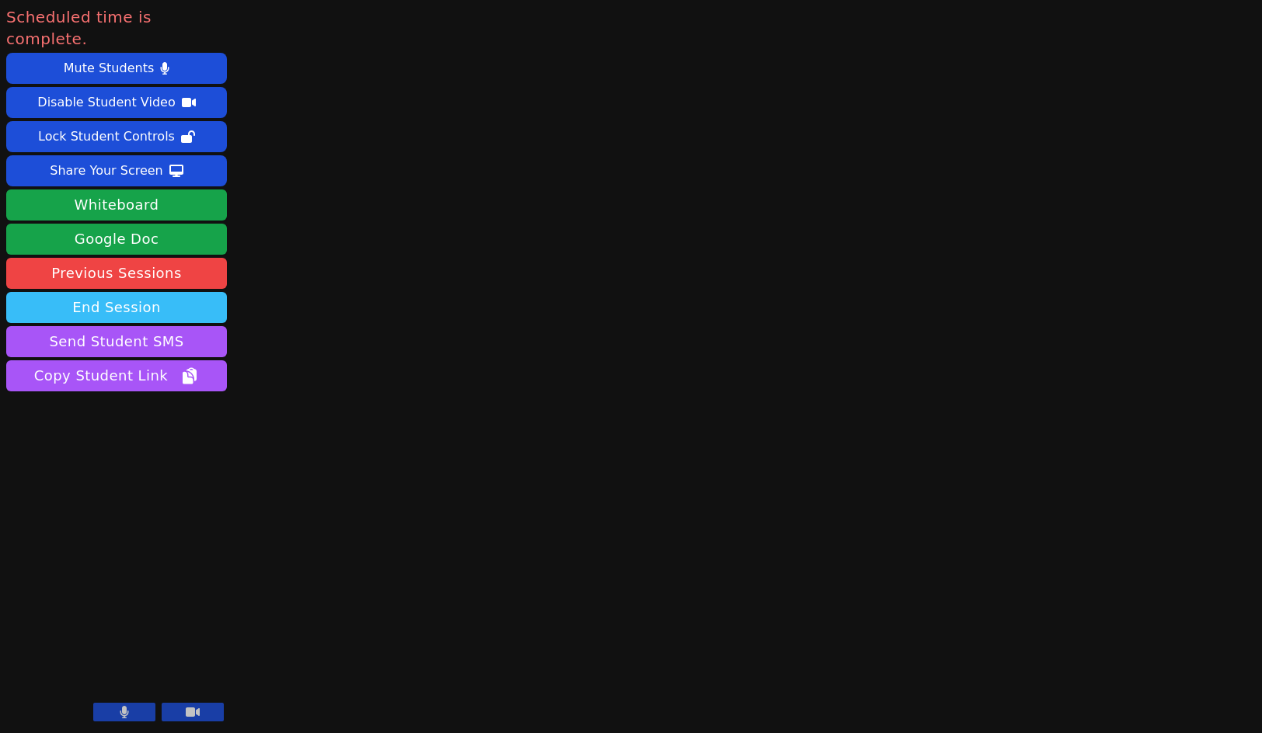
click at [137, 292] on button "End Session" at bounding box center [116, 307] width 221 height 31
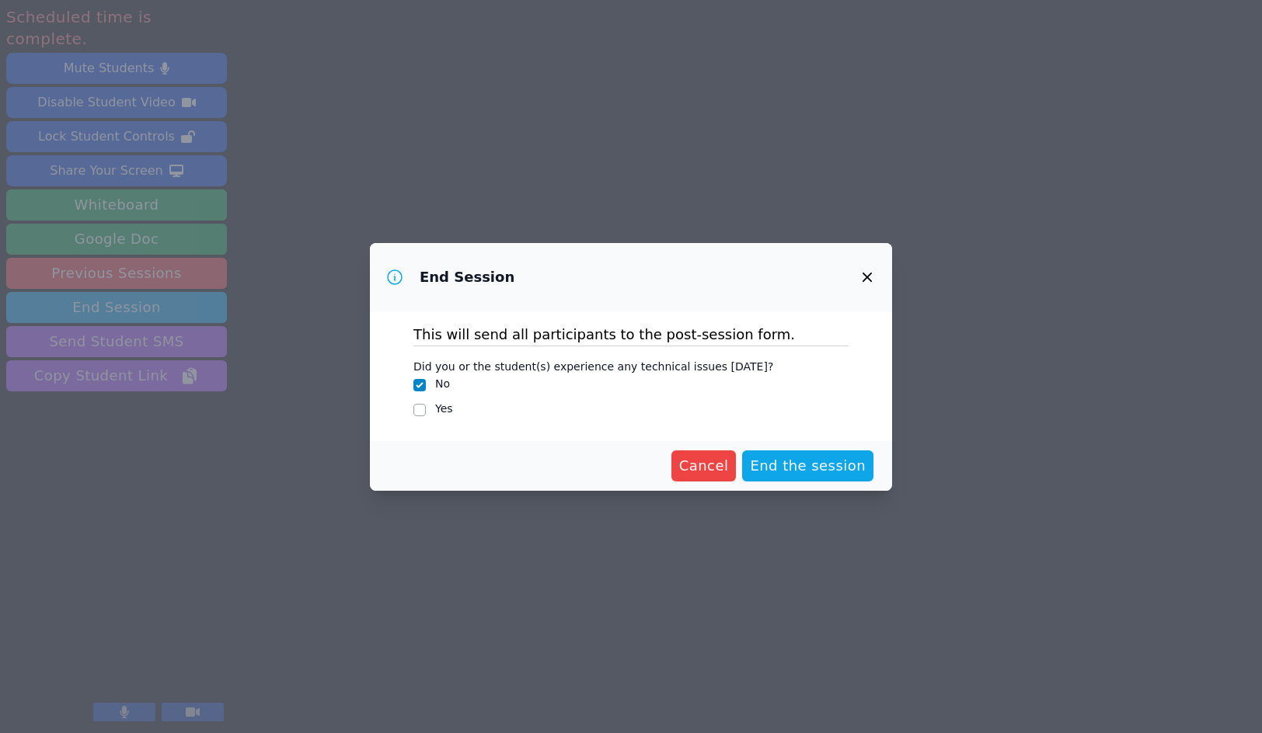
click at [427, 406] on div "Yes" at bounding box center [630, 410] width 435 height 19
click at [434, 410] on div "Yes" at bounding box center [630, 410] width 435 height 19
click at [420, 410] on input "Yes" at bounding box center [419, 410] width 12 height 12
checkbox input "true"
checkbox input "false"
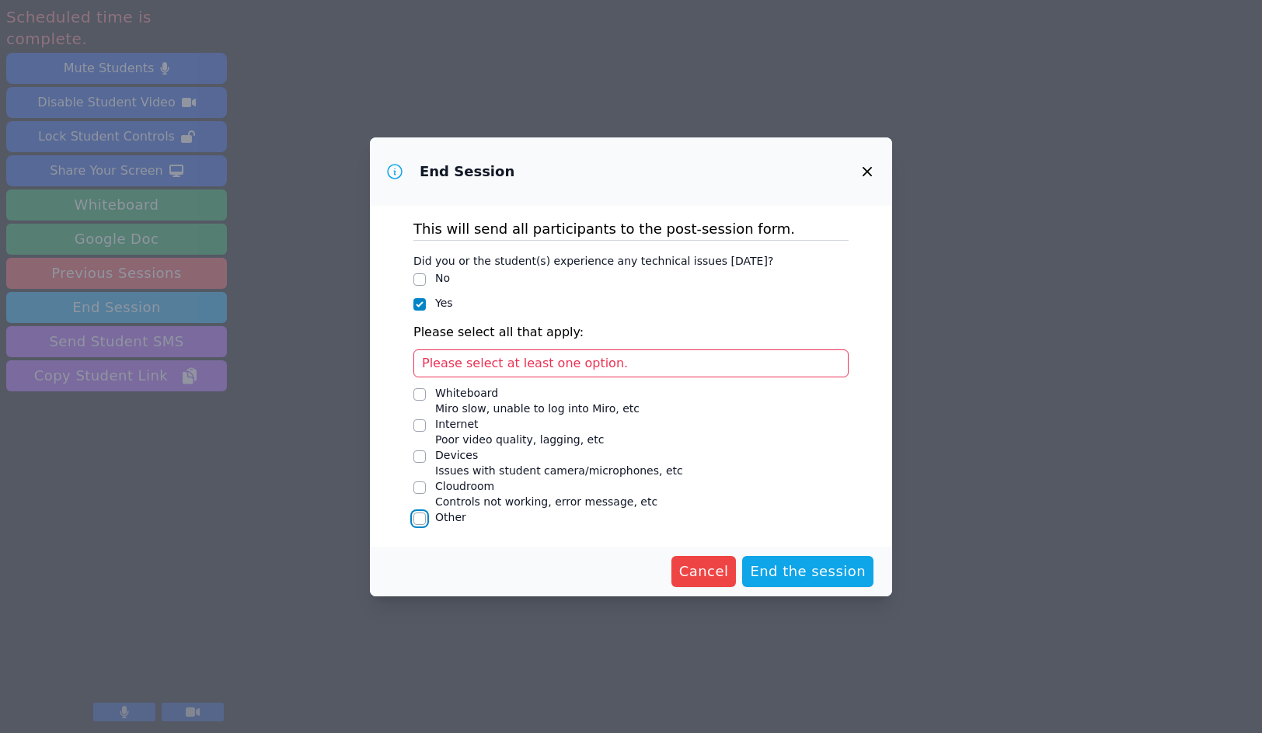
click at [419, 517] on input "Other" at bounding box center [419, 519] width 12 height 12
checkbox input "true"
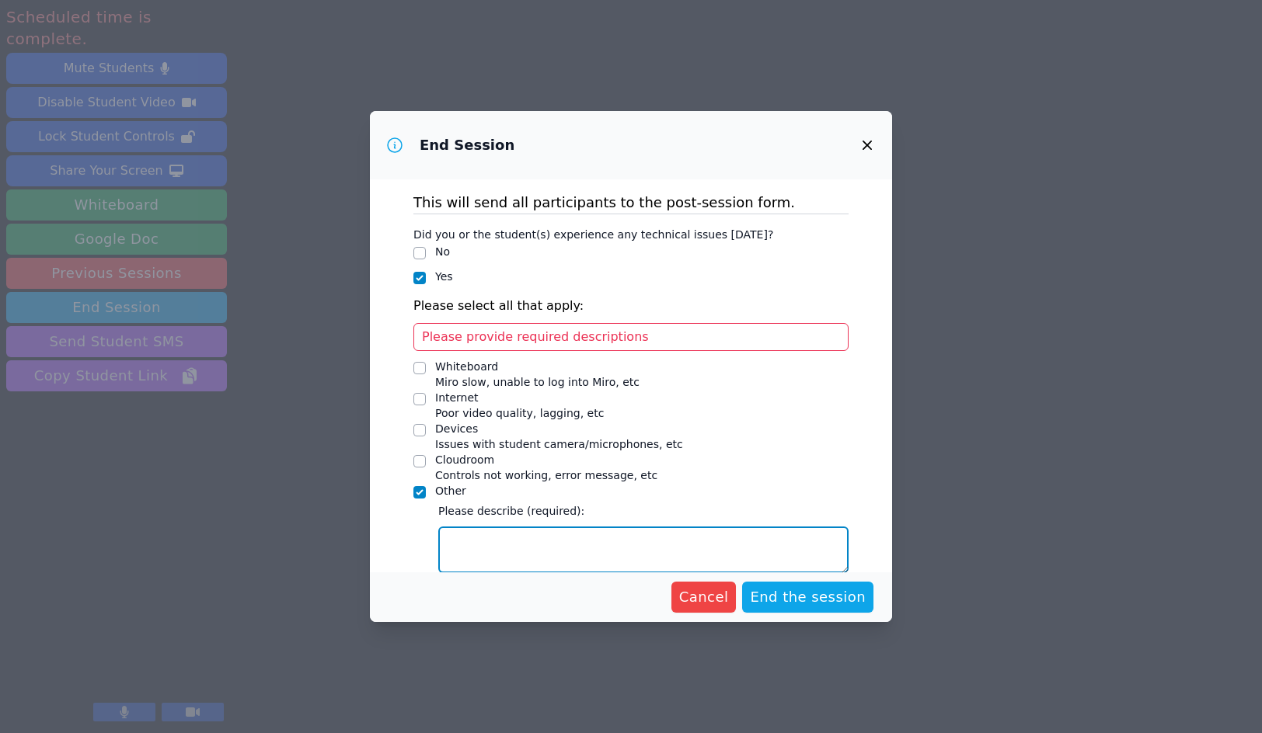
click at [487, 534] on textarea "Other" at bounding box center [643, 550] width 410 height 47
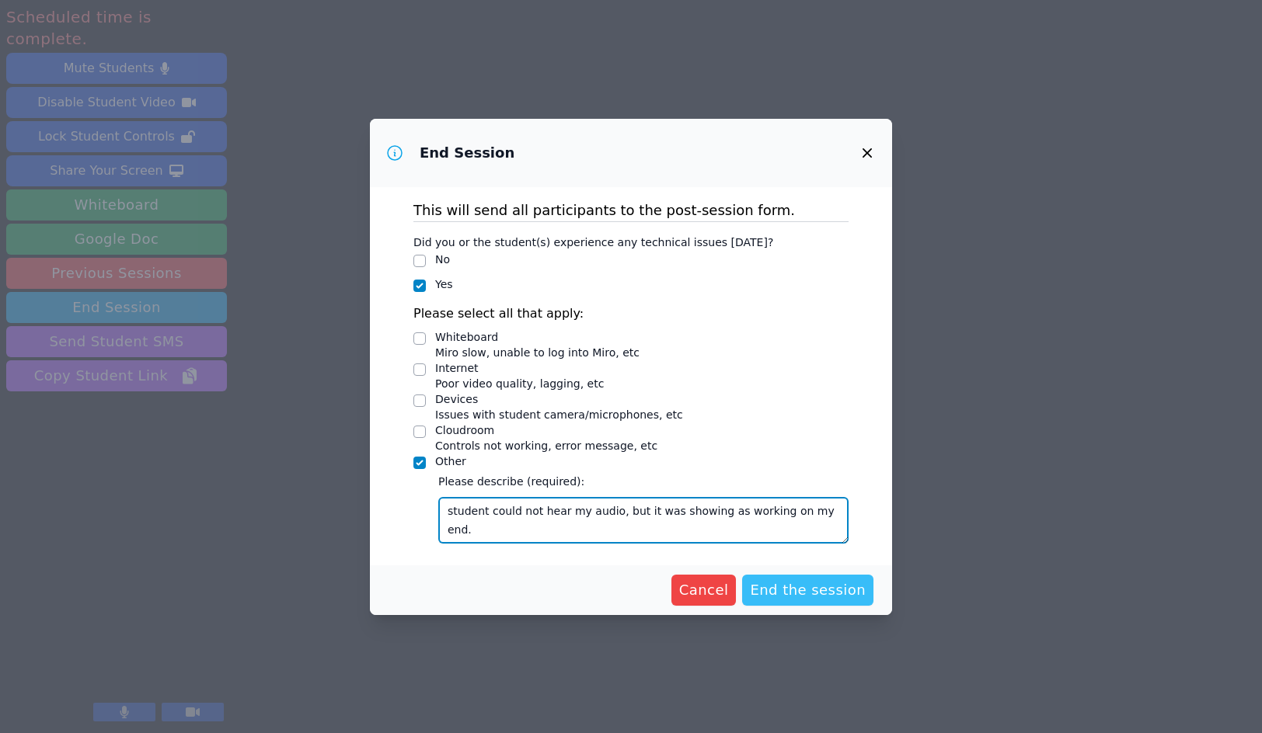
type textarea "student could not hear my audio, but it was showing as working on my end."
click at [814, 588] on span "End the session" at bounding box center [808, 591] width 116 height 22
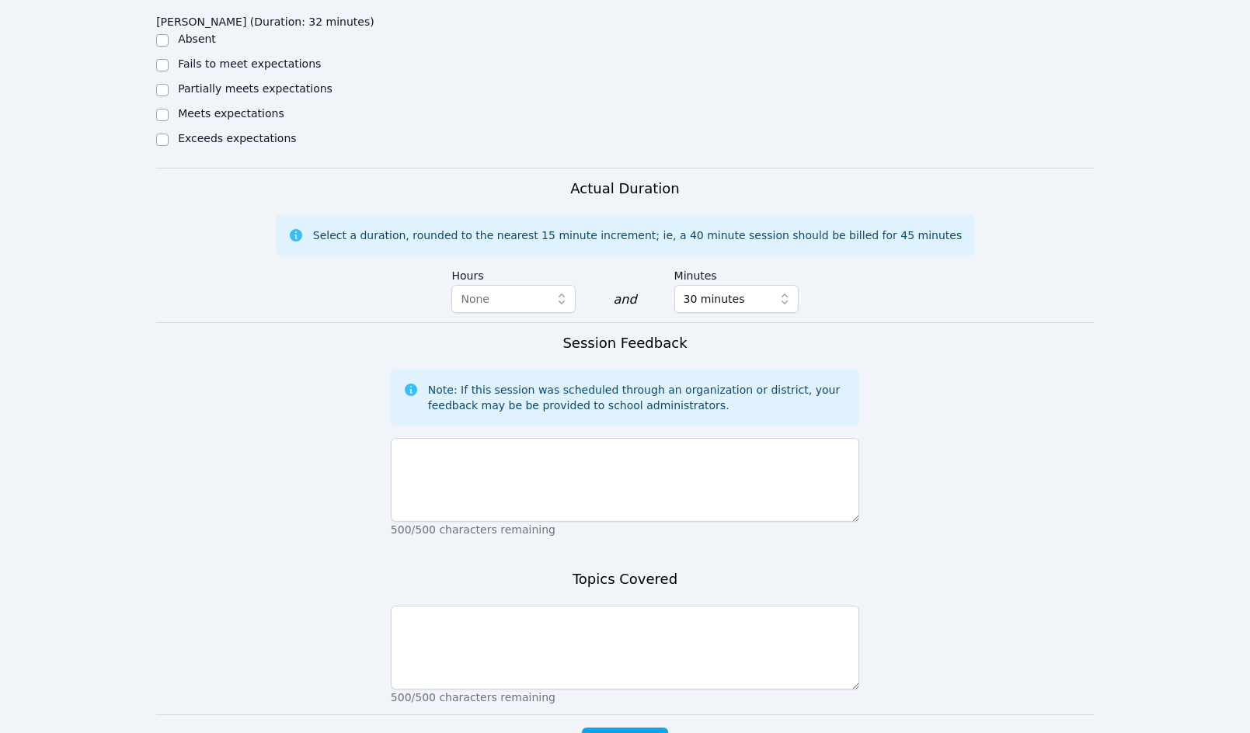
scroll to position [834, 0]
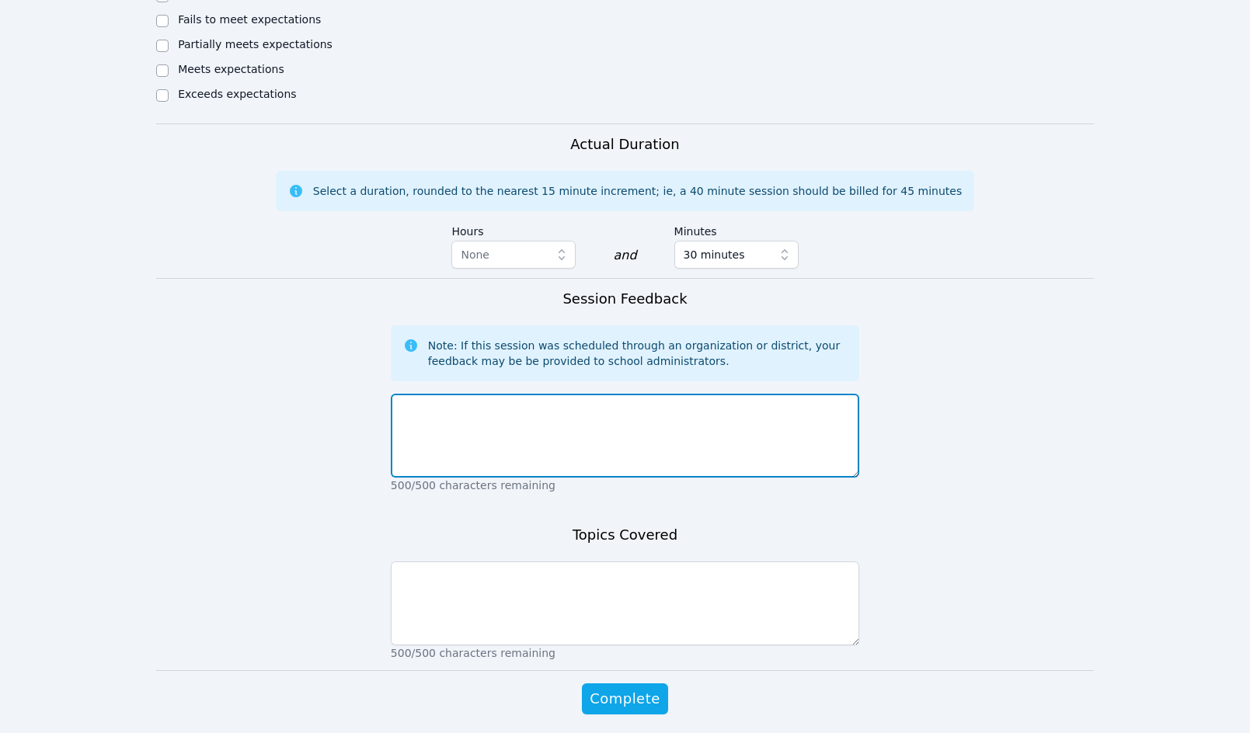
click at [512, 399] on textarea at bounding box center [625, 436] width 468 height 84
type textarea "g"
type textarea "H"
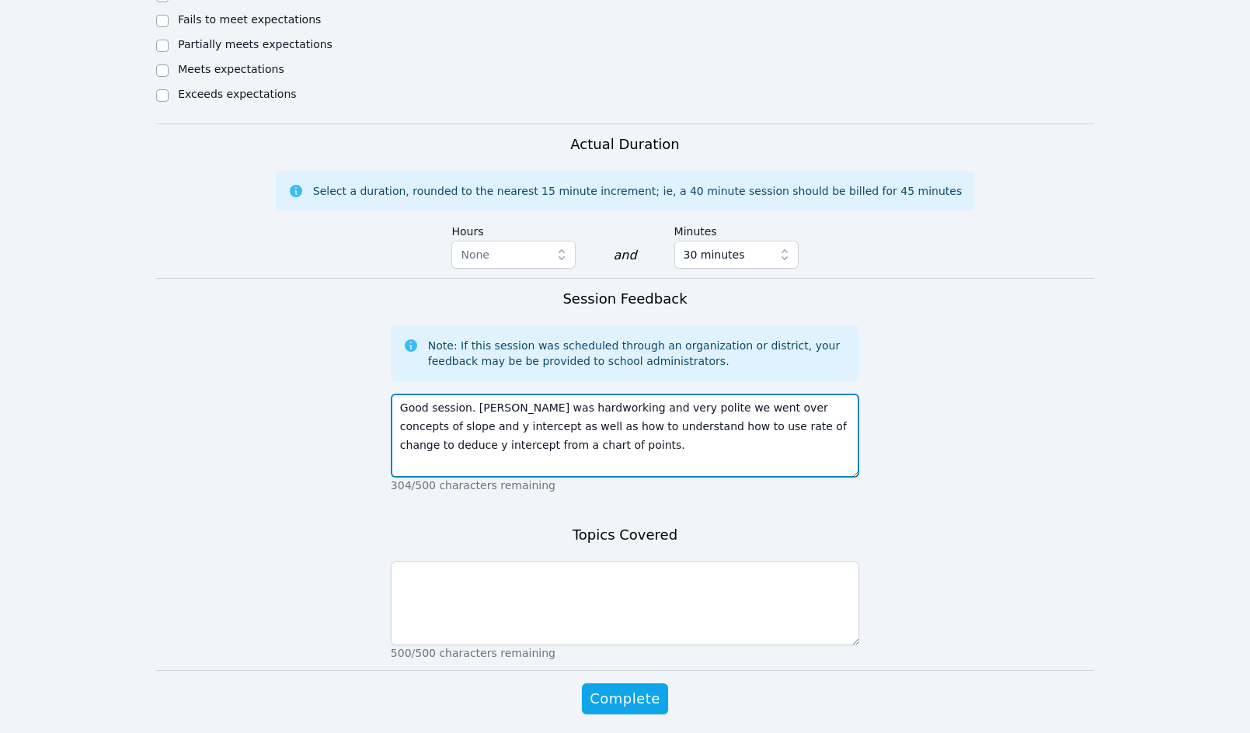
type textarea "Good session. Nya was hardworking and very polite we went over concepts of slop…"
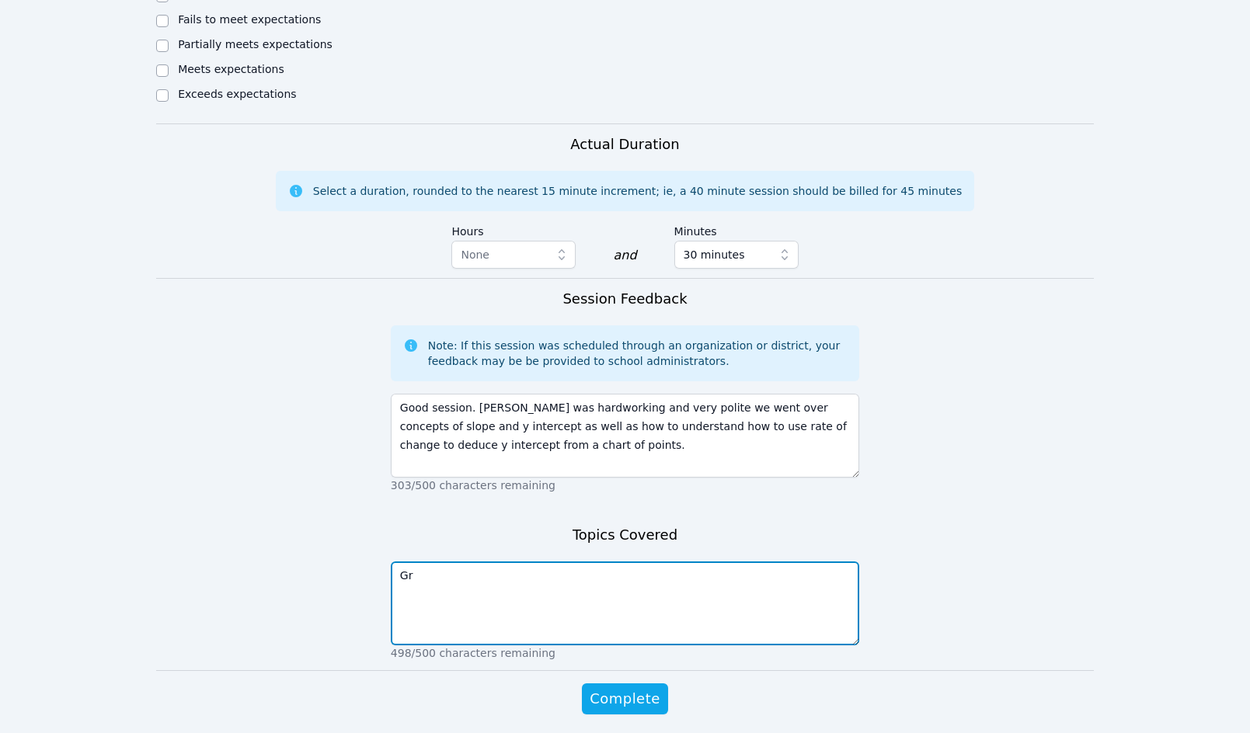
type textarea "G"
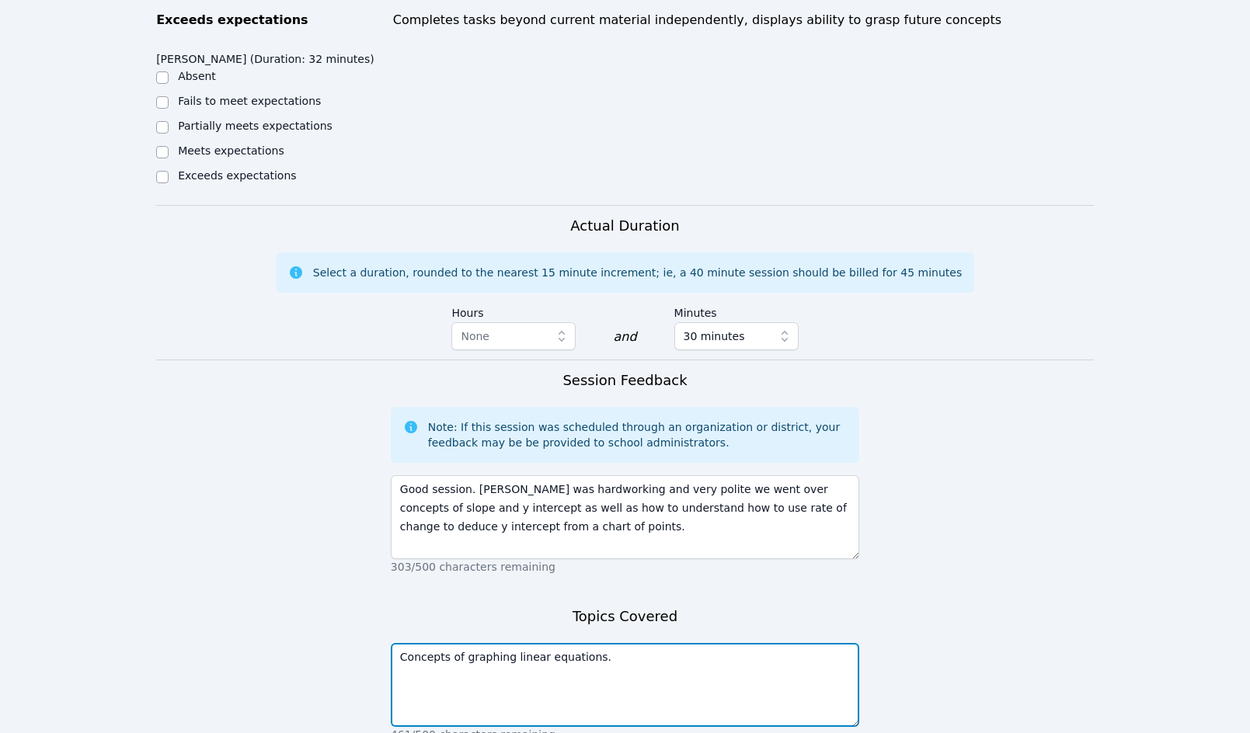
scroll to position [524, 0]
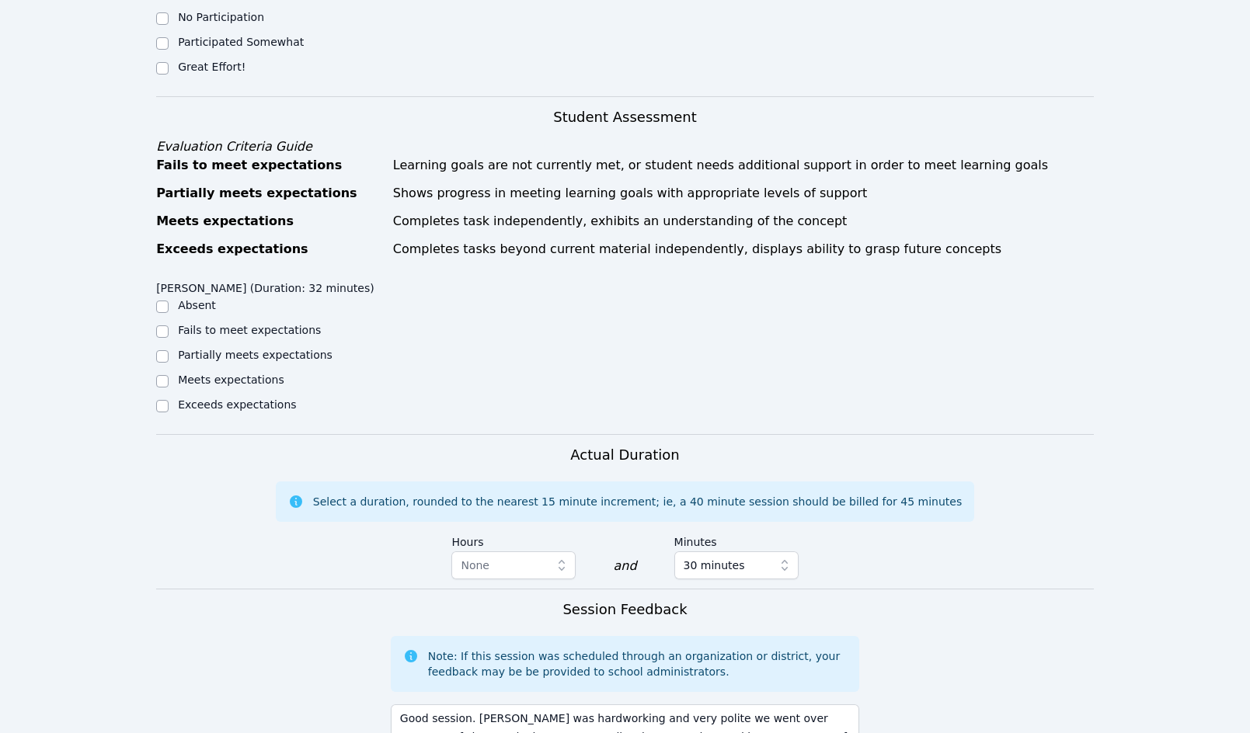
type textarea "Concepts of graphing linear equations."
click at [209, 374] on label "Meets expectations" at bounding box center [231, 380] width 106 height 12
click at [169, 375] on input "Meets expectations" at bounding box center [162, 381] width 12 height 12
checkbox input "true"
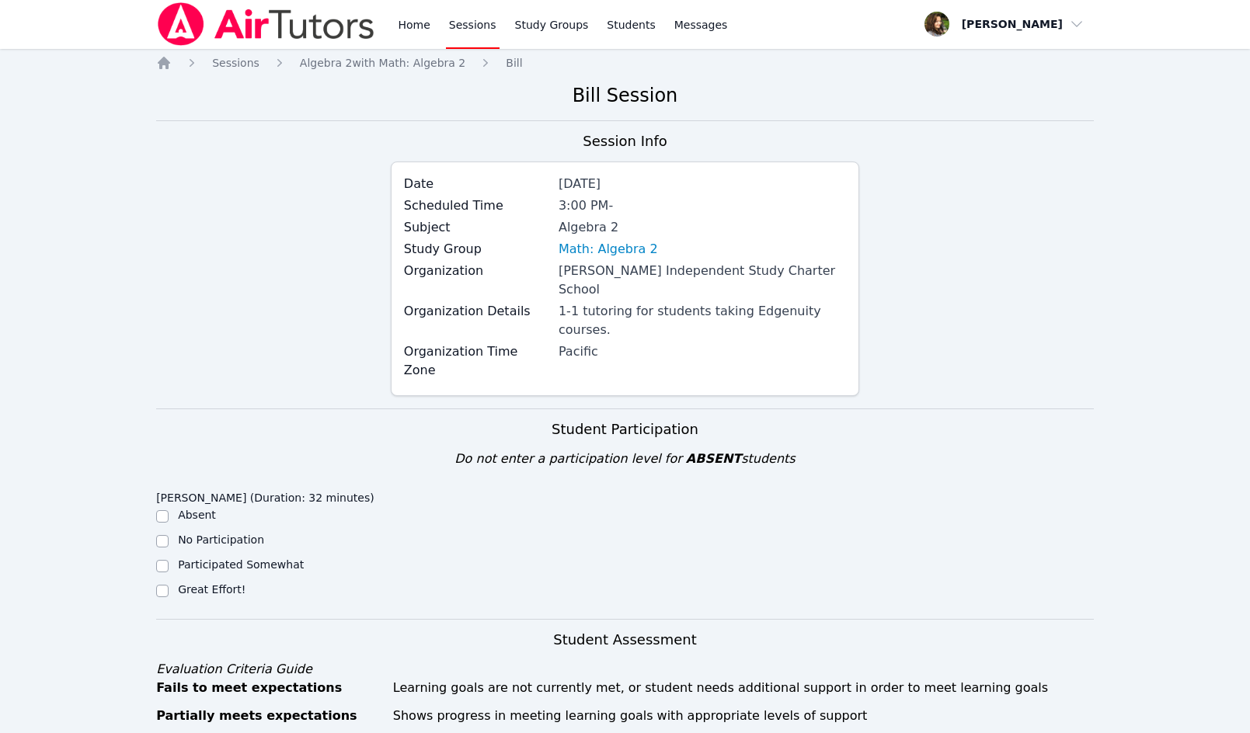
scroll to position [0, 0]
click at [204, 584] on label "Great Effort!" at bounding box center [212, 590] width 68 height 12
click at [169, 586] on input "Great Effort!" at bounding box center [162, 592] width 12 height 12
checkbox input "true"
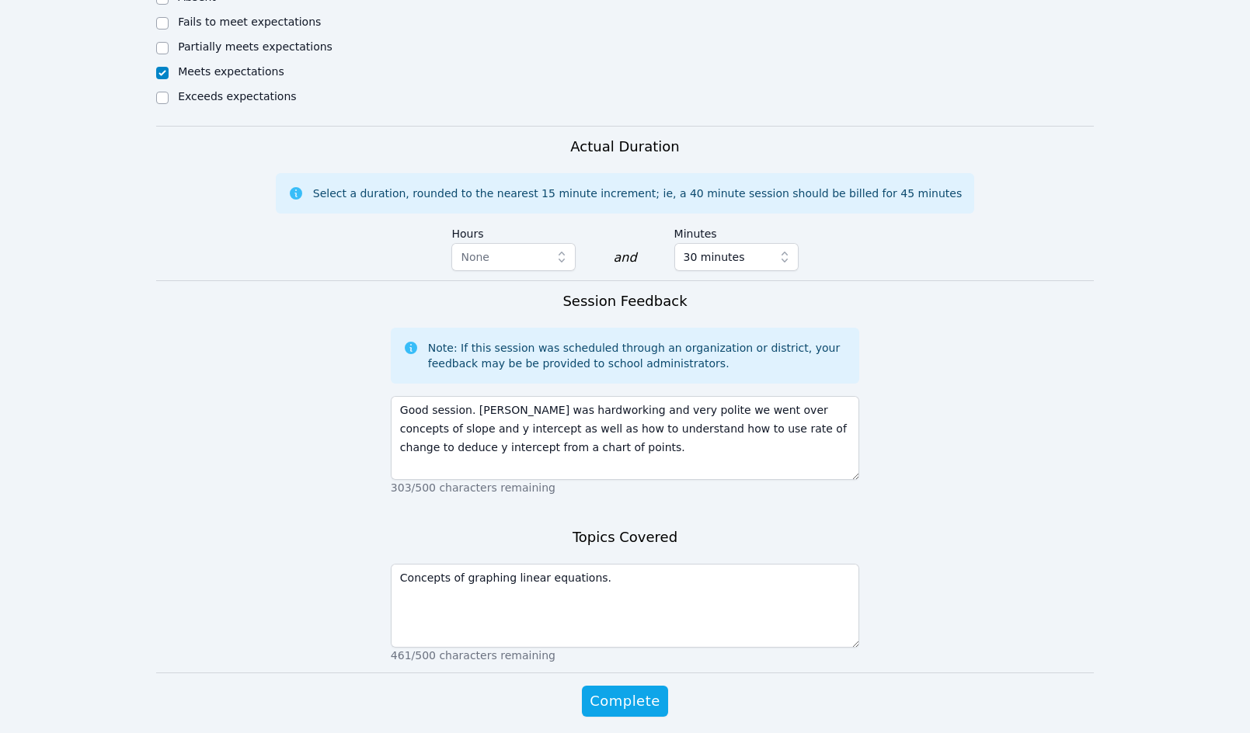
scroll to position [834, 0]
click at [634, 688] on span "Complete" at bounding box center [625, 699] width 70 height 22
